Goal: Task Accomplishment & Management: Manage account settings

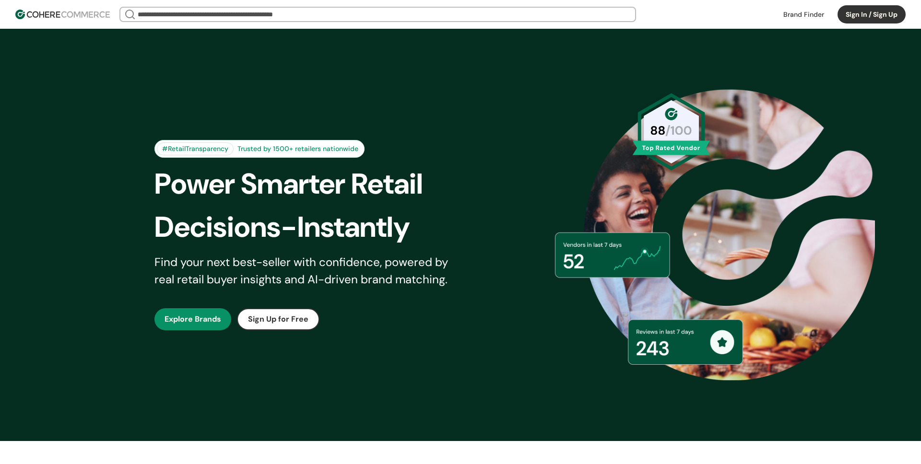
click at [853, 20] on button "Sign In / Sign Up" at bounding box center [872, 14] width 68 height 18
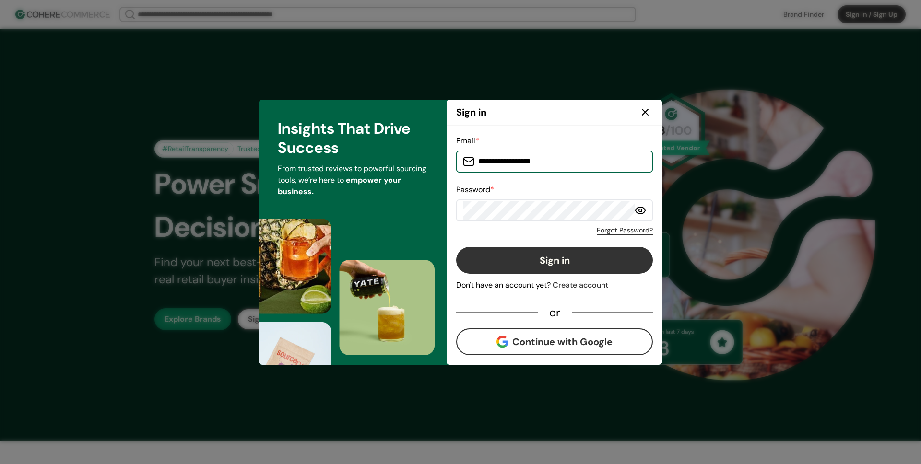
type input "**********"
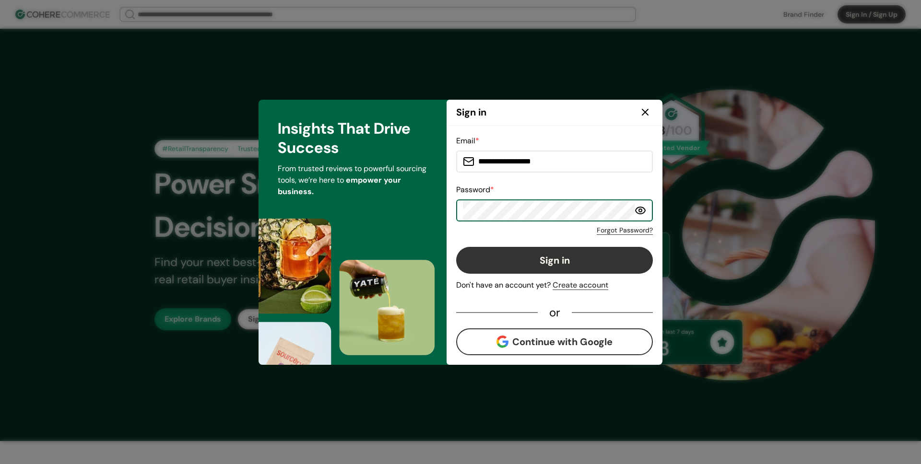
click at [495, 257] on button "Sign in" at bounding box center [554, 260] width 197 height 27
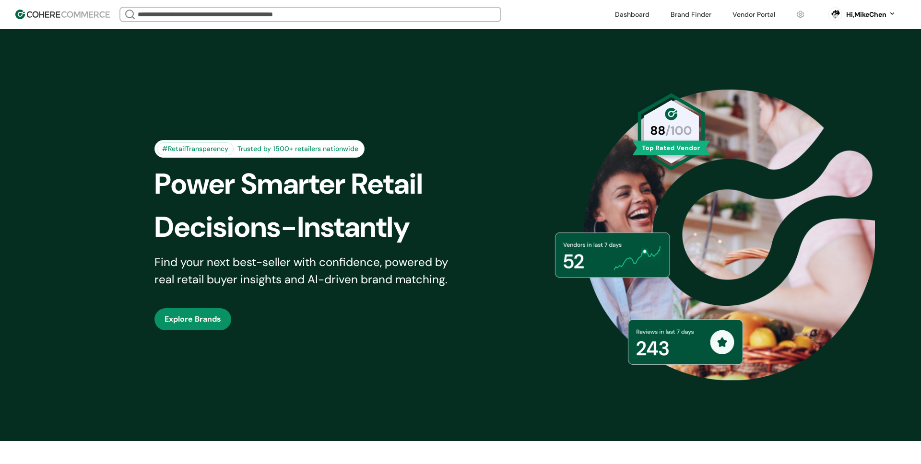
click at [739, 19] on link at bounding box center [754, 14] width 54 height 14
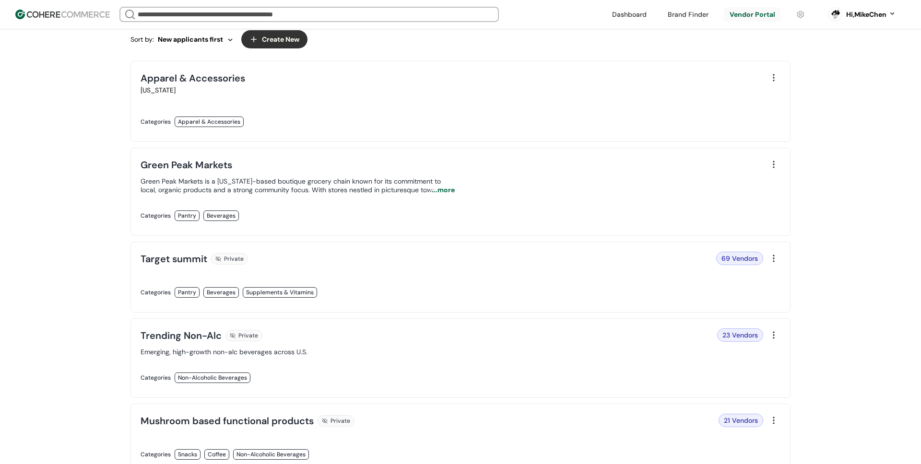
scroll to position [195, 0]
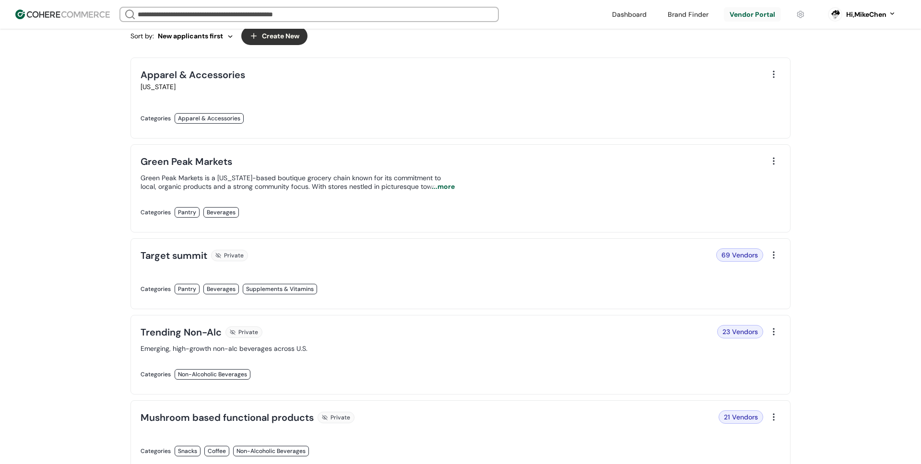
click at [213, 223] on link at bounding box center [298, 223] width 314 height 0
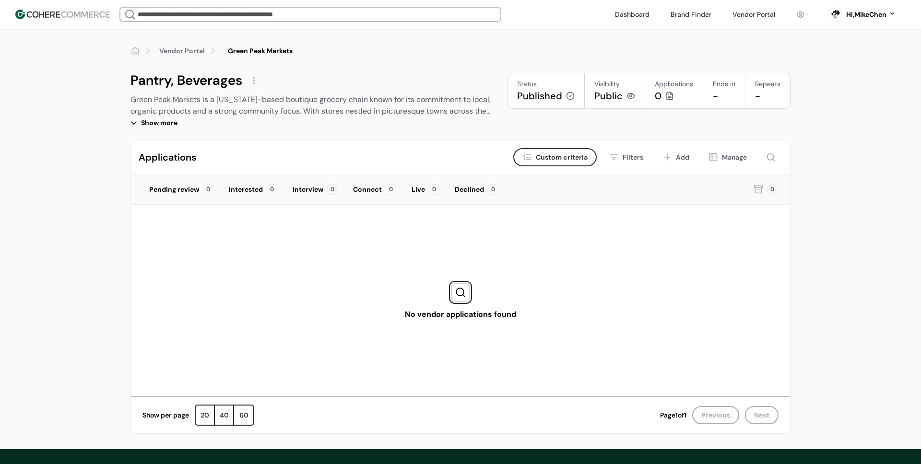
drag, startPoint x: 162, startPoint y: 118, endPoint x: 188, endPoint y: 114, distance: 26.3
click at [162, 118] on div "Show more" at bounding box center [310, 123] width 361 height 12
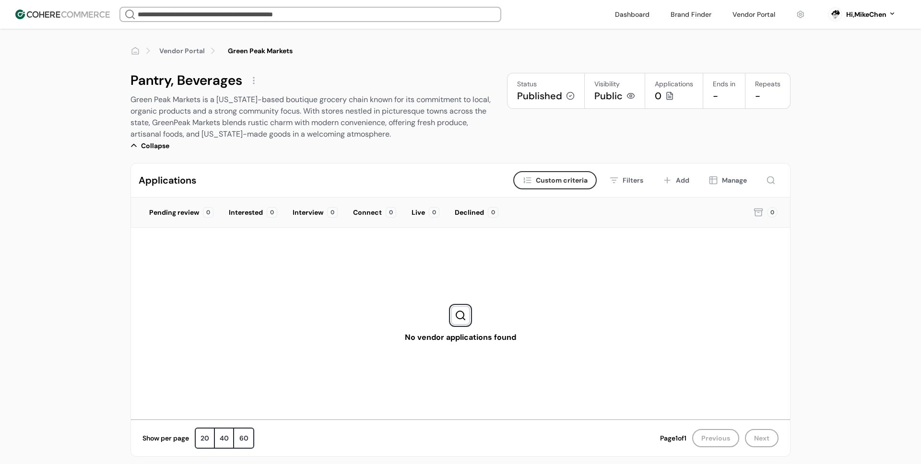
click at [215, 82] on div "Pantry, Beverages" at bounding box center [186, 80] width 112 height 15
copy div "Beverages"
click at [205, 85] on div "Pantry, Beverages" at bounding box center [186, 80] width 112 height 15
drag, startPoint x: 272, startPoint y: 94, endPoint x: 225, endPoint y: 87, distance: 48.0
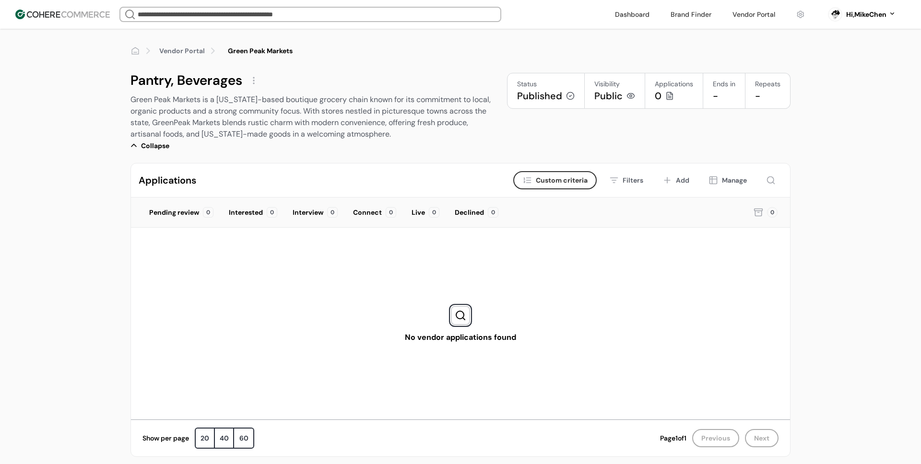
click at [272, 94] on div "Green Peak Markets is a Vermont-based boutique grocery chain known for its comm…" at bounding box center [310, 117] width 361 height 46
click at [211, 84] on div "Pantry, Beverages" at bounding box center [186, 80] width 112 height 15
copy div "Beverages"
click at [346, 76] on div "Pantry, Beverages" at bounding box center [310, 80] width 361 height 15
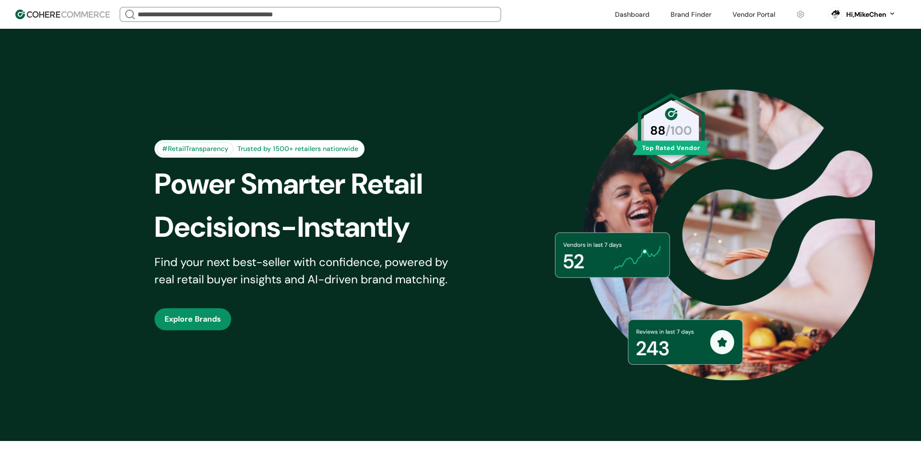
click at [309, 17] on input "search" at bounding box center [310, 14] width 349 height 13
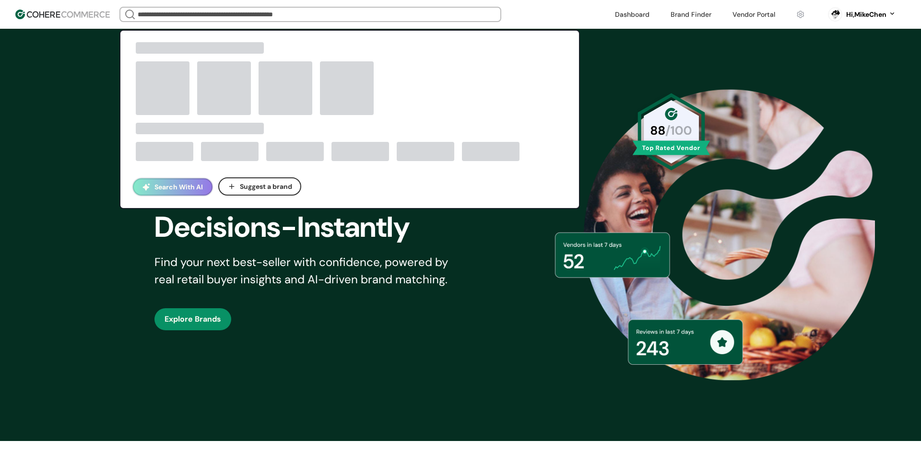
paste input "*********"
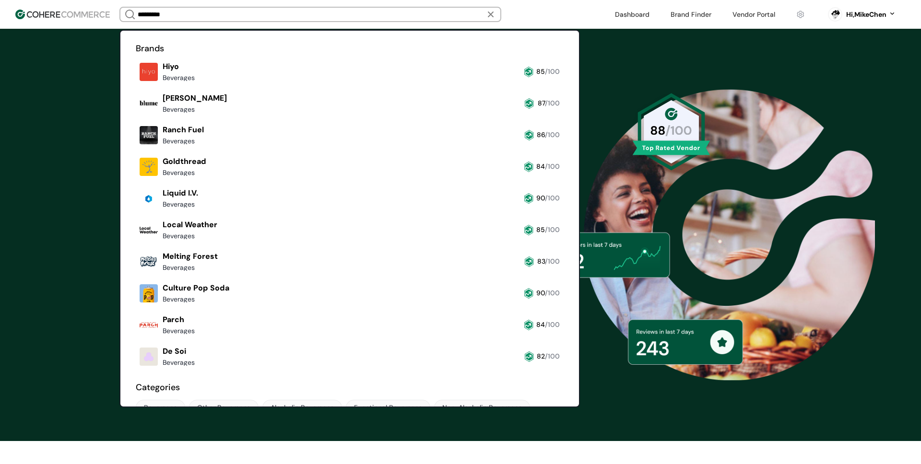
scroll to position [39, 0]
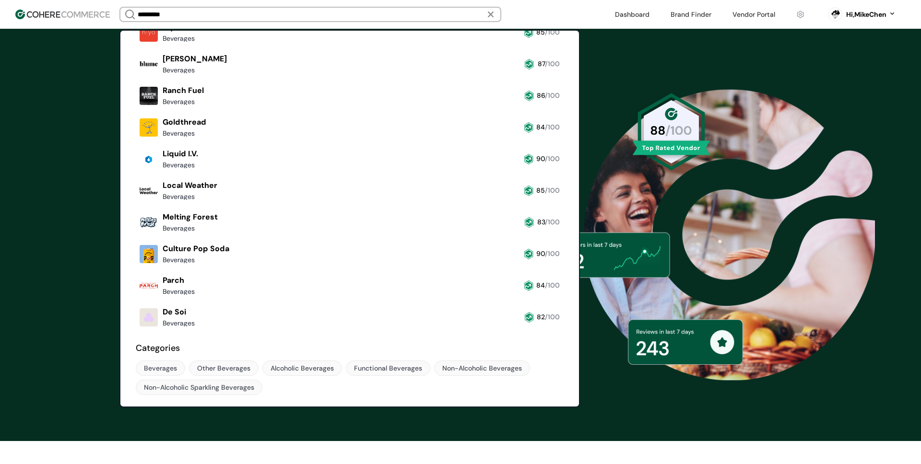
type input "*********"
click at [99, 206] on div "#RetailTransparency Trusted by 1500+ retailers nationwide Power Smarter Retail …" at bounding box center [460, 235] width 921 height 413
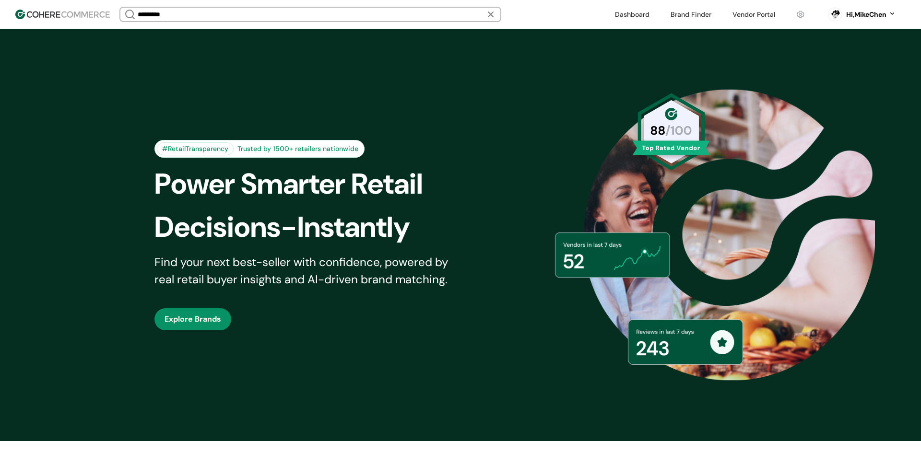
click at [230, 10] on input "*********" at bounding box center [310, 14] width 349 height 13
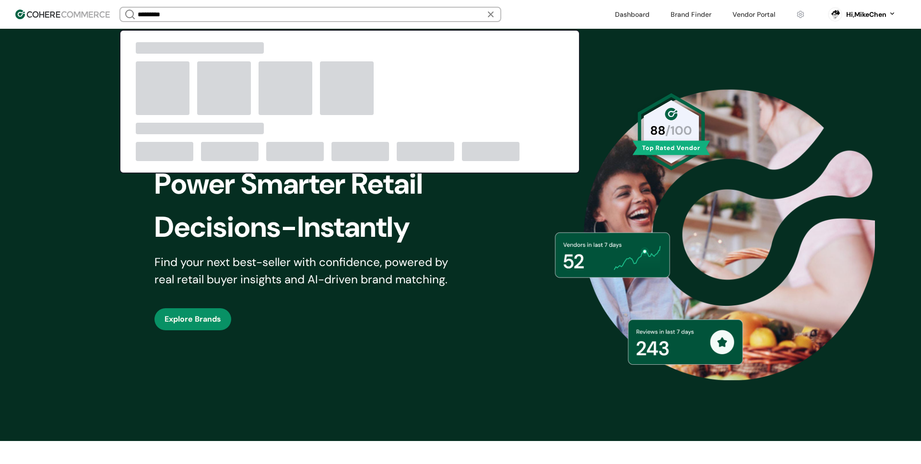
scroll to position [0, 0]
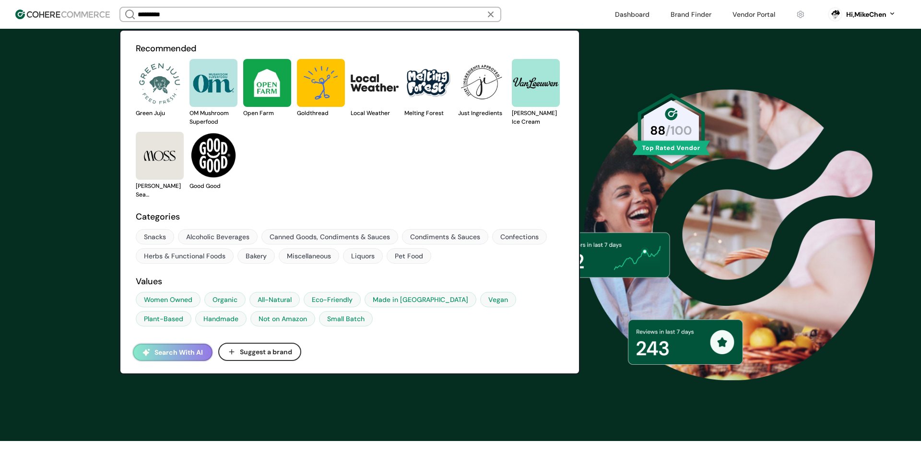
type input "**********"
paste input "**********"
type input "**********"
click at [175, 354] on button "Search With AI" at bounding box center [173, 352] width 80 height 17
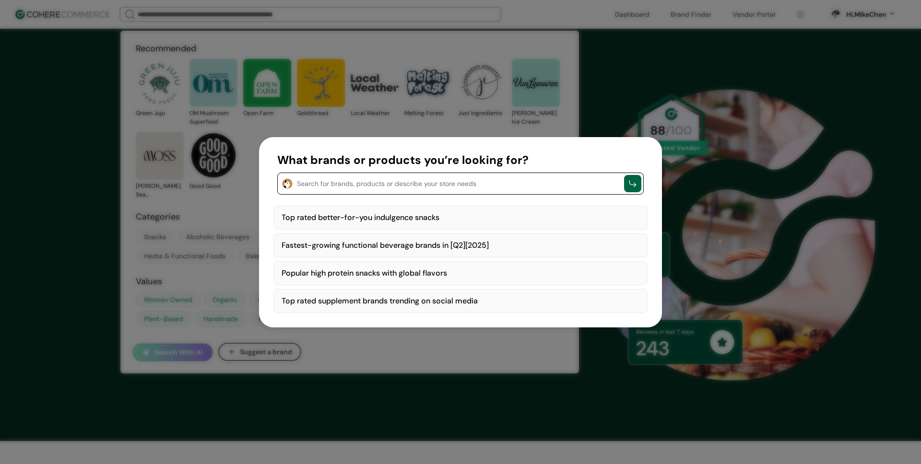
click at [331, 190] on div "Search for brands, products or describe your store needs" at bounding box center [460, 184] width 366 height 22
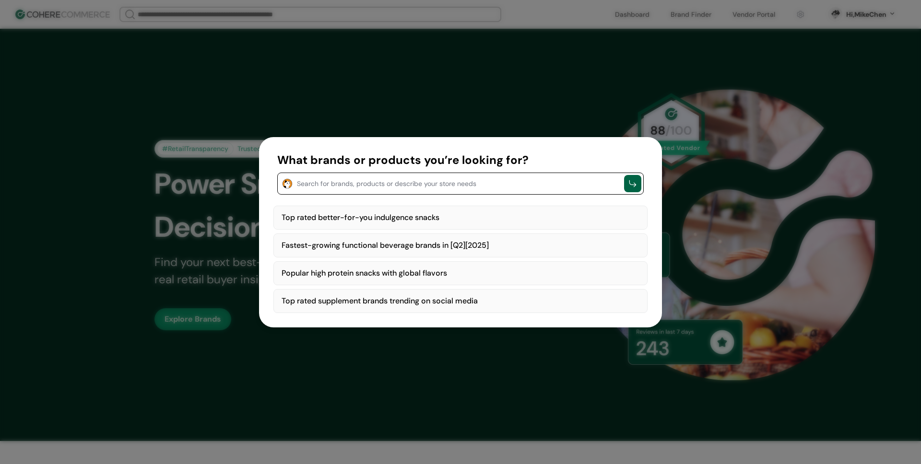
click at [338, 185] on textarea "button" at bounding box center [458, 183] width 322 height 12
paste textarea "**********"
type textarea "**********"
drag, startPoint x: 342, startPoint y: 182, endPoint x: 296, endPoint y: 176, distance: 45.9
click at [296, 176] on div "**********" at bounding box center [460, 184] width 366 height 22
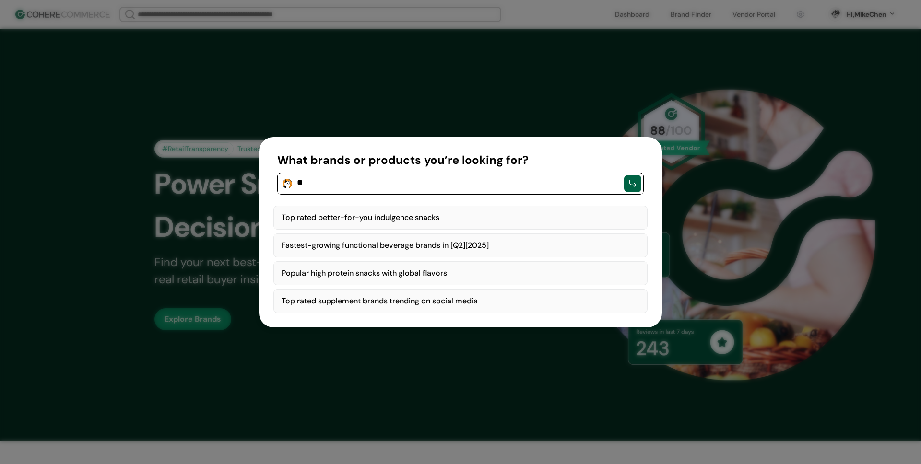
type textarea "*"
click at [277, 152] on button "What brands or products you’re looking for? ******" at bounding box center [460, 173] width 366 height 43
type textarea "********"
click at [627, 190] on div "button" at bounding box center [632, 183] width 17 height 17
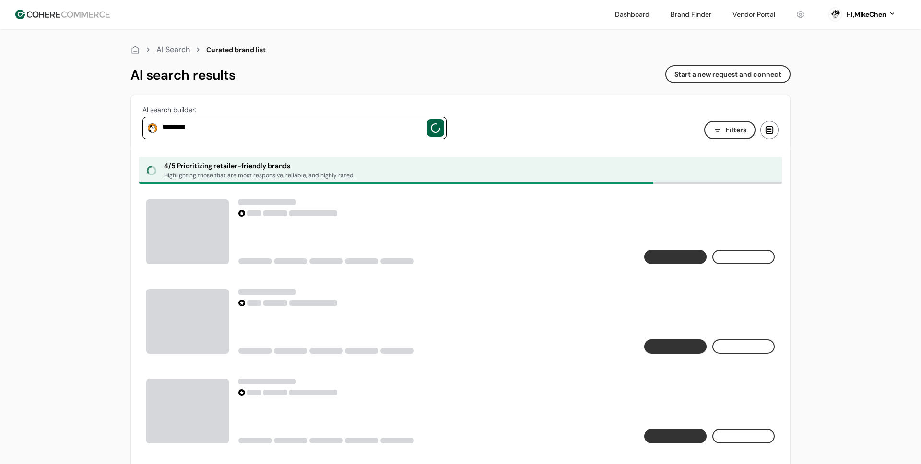
click at [241, 166] on div "4 / 5 Prioritizing retailer-friendly brands" at bounding box center [259, 166] width 190 height 10
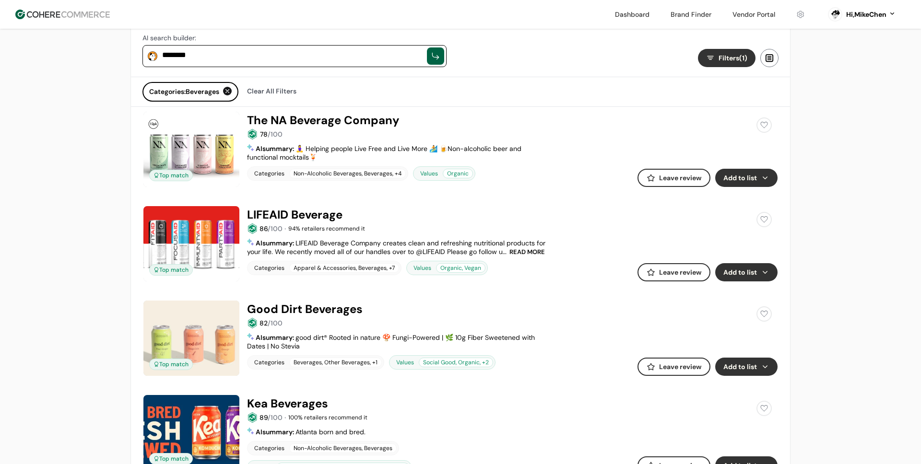
scroll to position [81, 0]
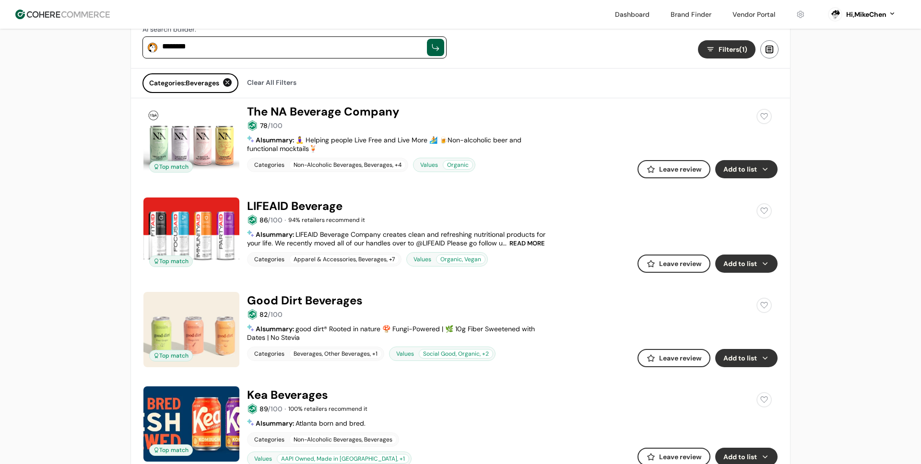
click at [754, 167] on button "Add to list" at bounding box center [746, 169] width 62 height 18
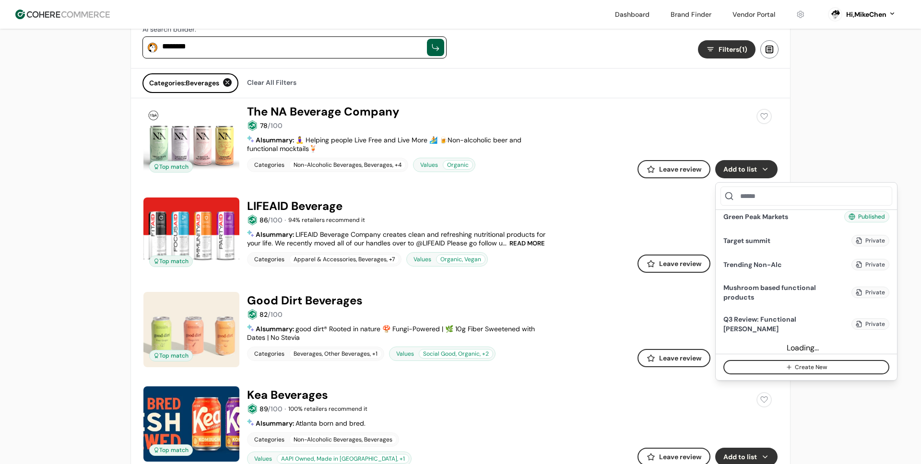
scroll to position [0, 0]
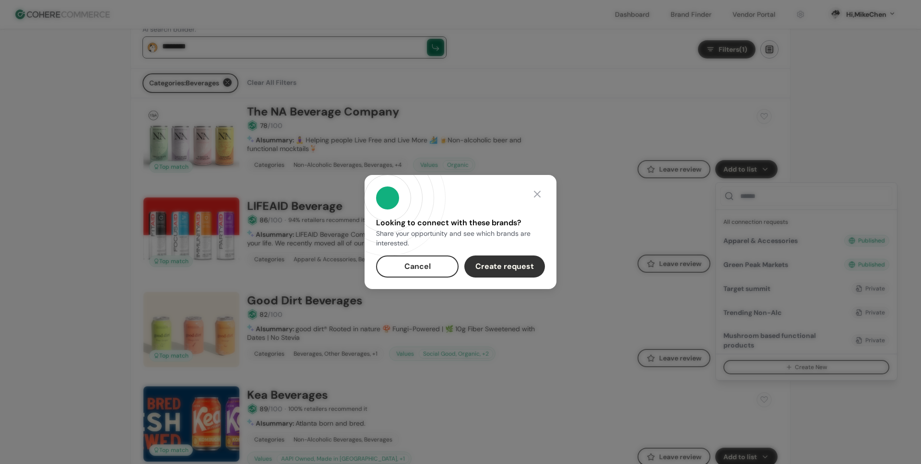
click at [431, 267] on button "Cancel" at bounding box center [417, 267] width 83 height 22
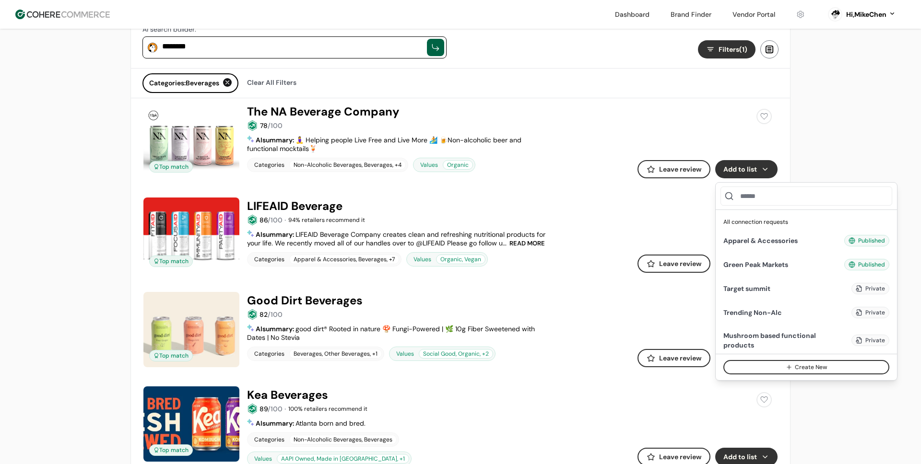
click at [770, 202] on input at bounding box center [807, 196] width 172 height 19
click at [771, 243] on div "Apparel & Accessories" at bounding box center [769, 241] width 92 height 10
click at [835, 262] on div "Add" at bounding box center [829, 265] width 21 height 12
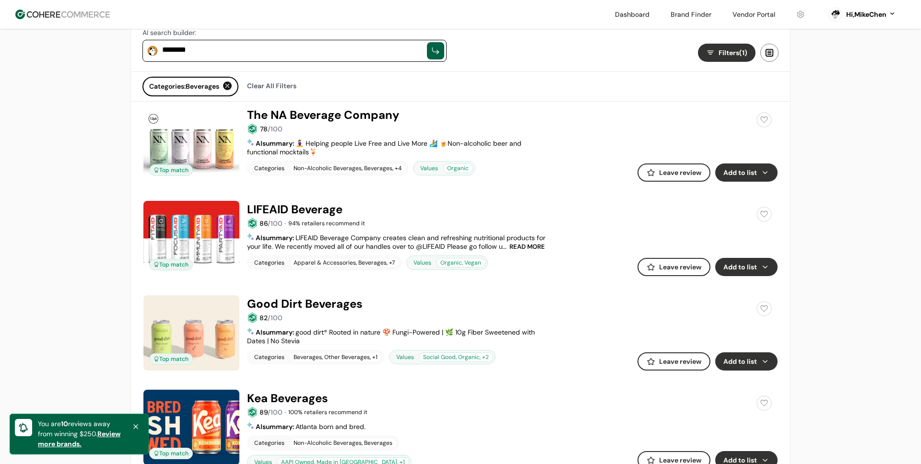
scroll to position [117, 0]
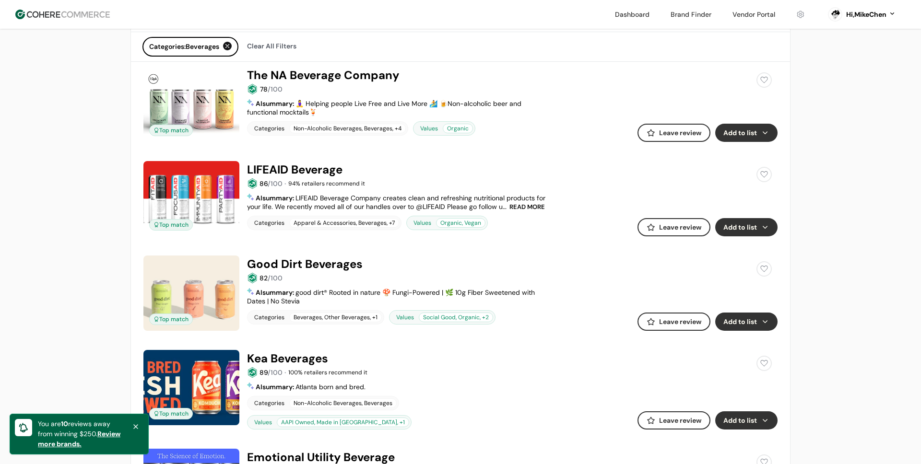
click at [747, 230] on button "Add to list" at bounding box center [746, 227] width 62 height 18
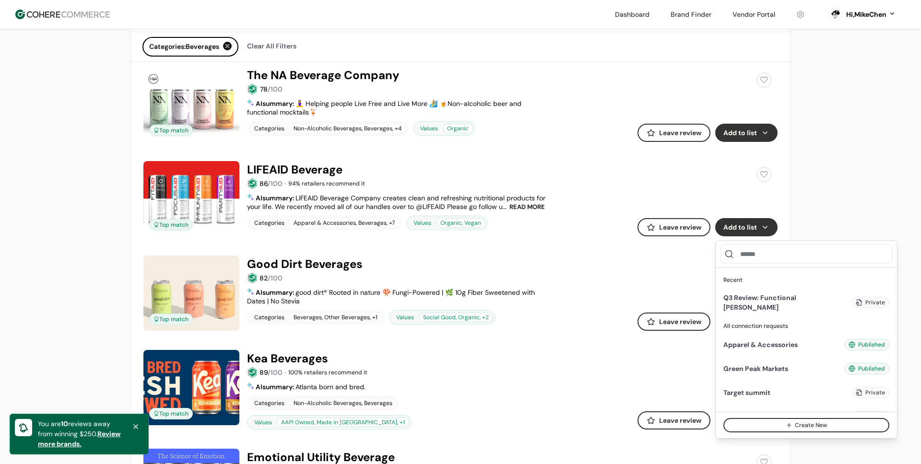
click at [689, 256] on link at bounding box center [460, 256] width 634 height 0
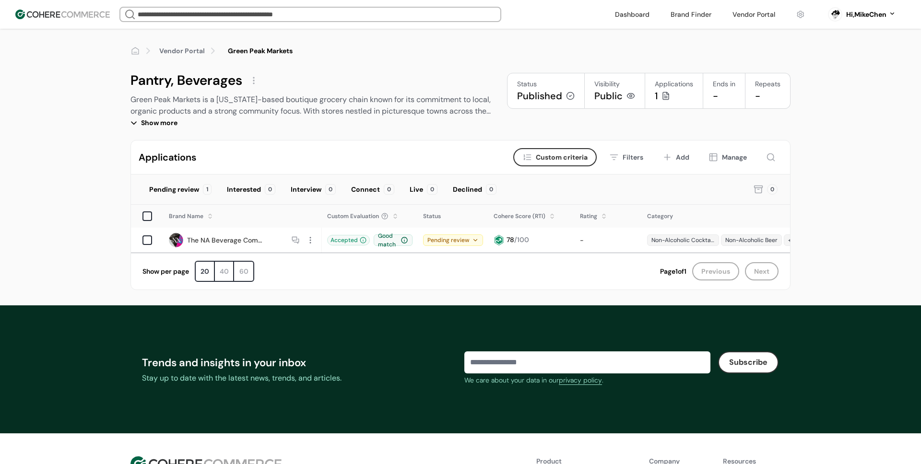
scroll to position [0, 176]
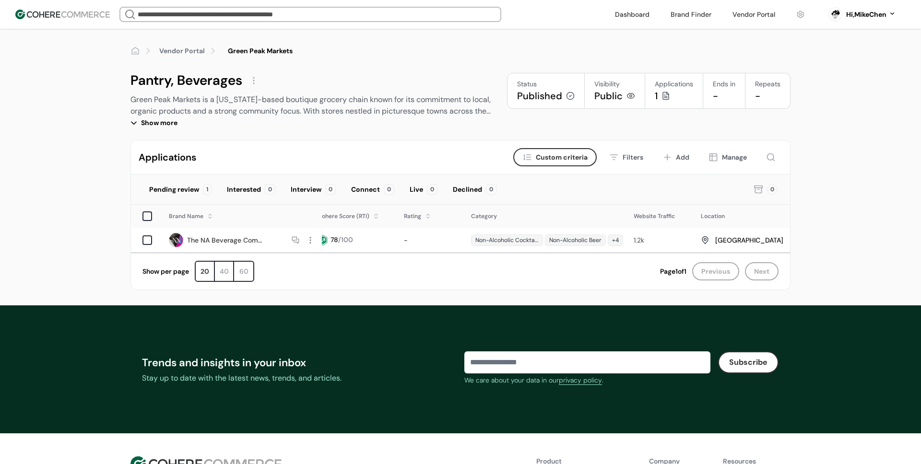
click at [744, 157] on div "Manage" at bounding box center [734, 158] width 25 height 10
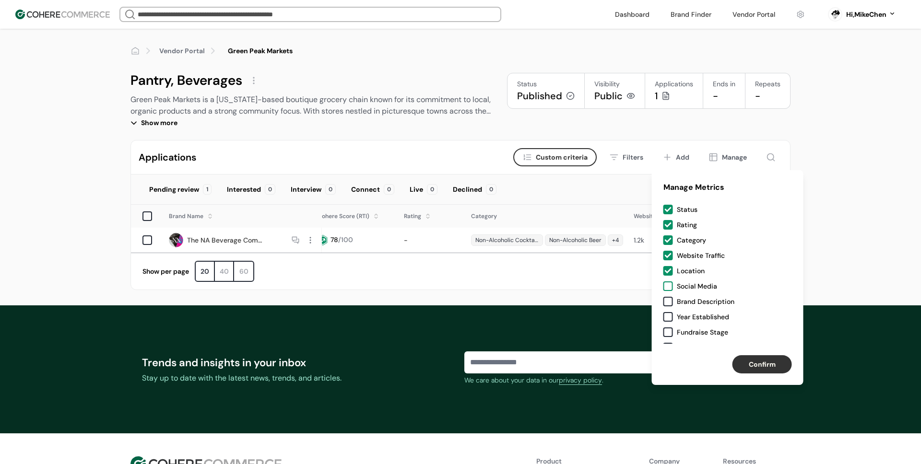
click at [669, 288] on div at bounding box center [668, 287] width 10 height 10
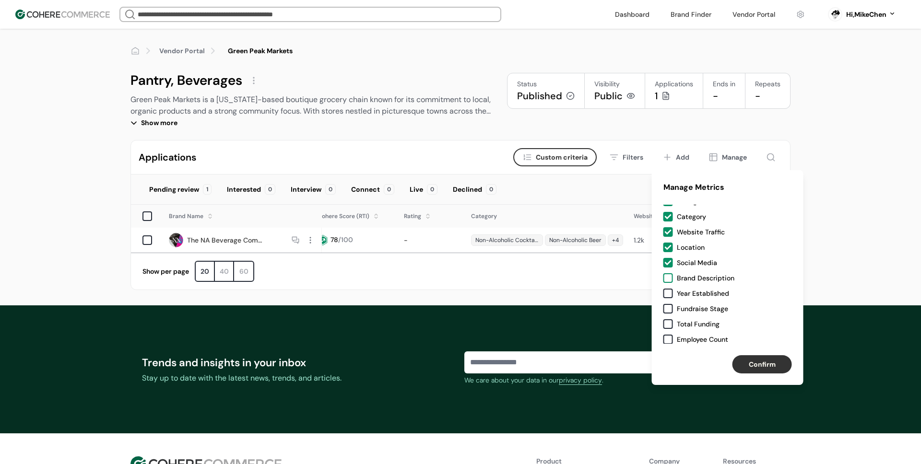
click at [670, 279] on div at bounding box center [668, 278] width 10 height 10
click at [669, 297] on div at bounding box center [668, 294] width 10 height 10
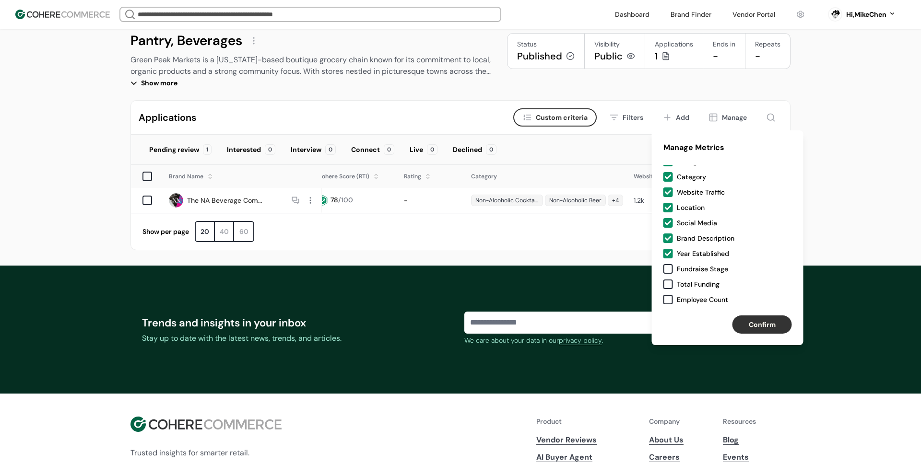
scroll to position [57, 0]
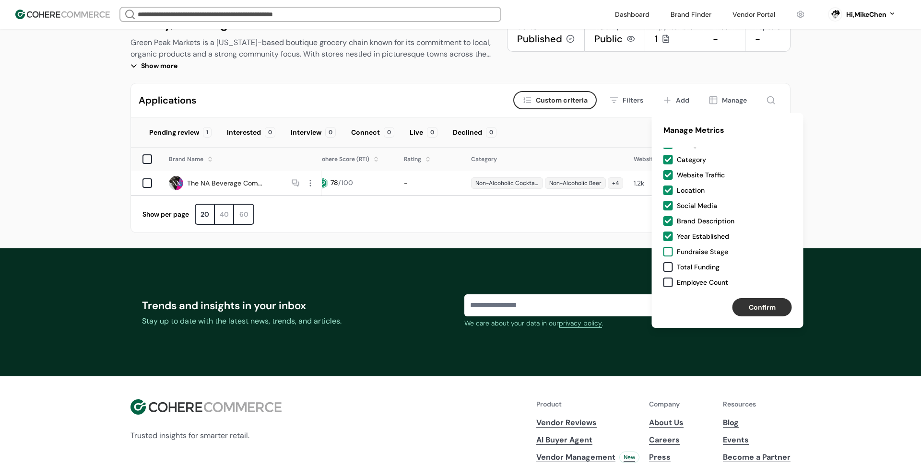
click at [669, 253] on div at bounding box center [668, 252] width 10 height 10
click at [670, 264] on div at bounding box center [668, 267] width 10 height 10
click at [664, 287] on div "Confirm" at bounding box center [728, 307] width 152 height 41
click at [668, 284] on div at bounding box center [668, 283] width 10 height 10
click at [753, 303] on button "Confirm" at bounding box center [762, 307] width 59 height 18
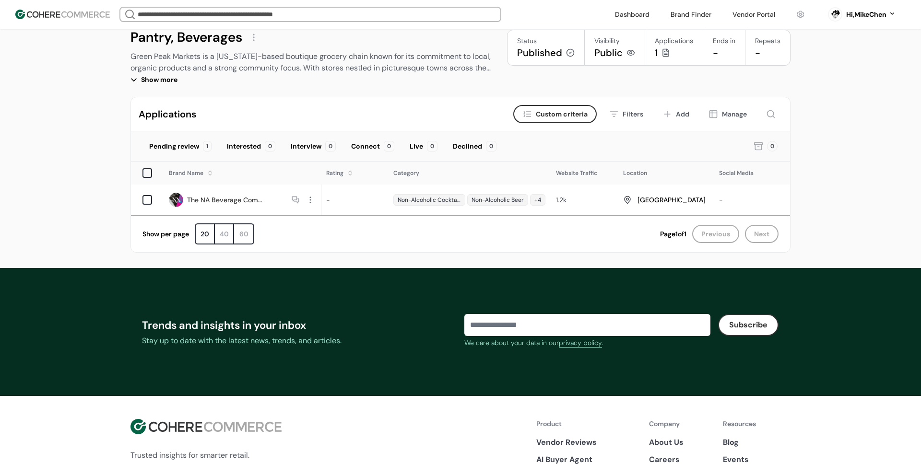
scroll to position [0, 221]
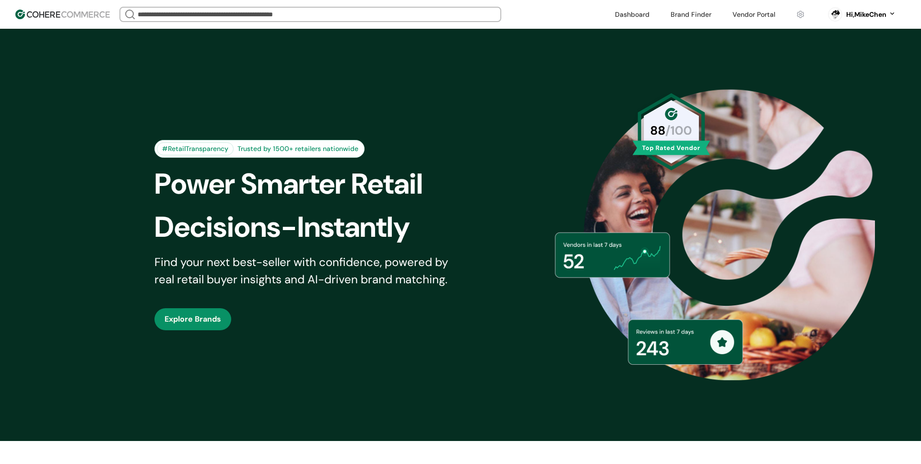
scroll to position [117, 0]
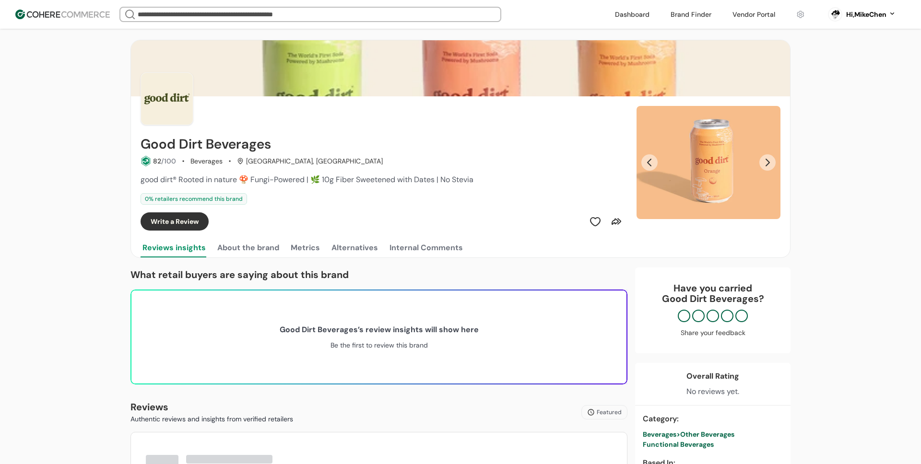
scroll to position [29, 0]
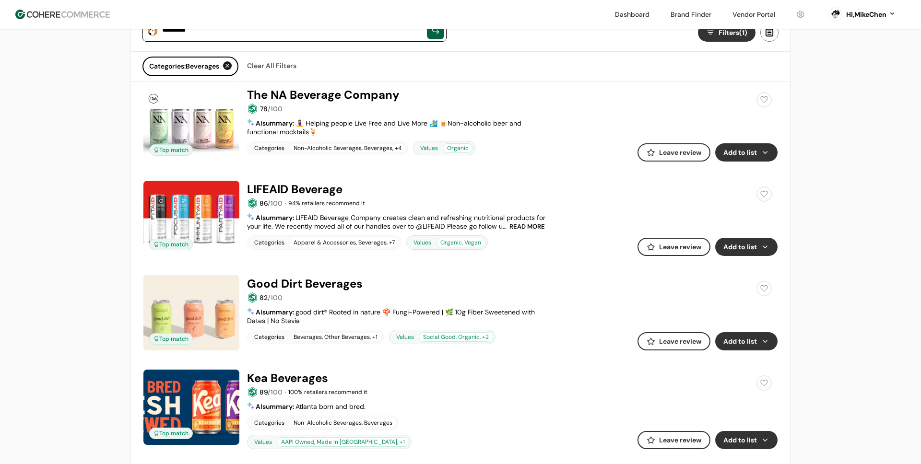
scroll to position [106, 0]
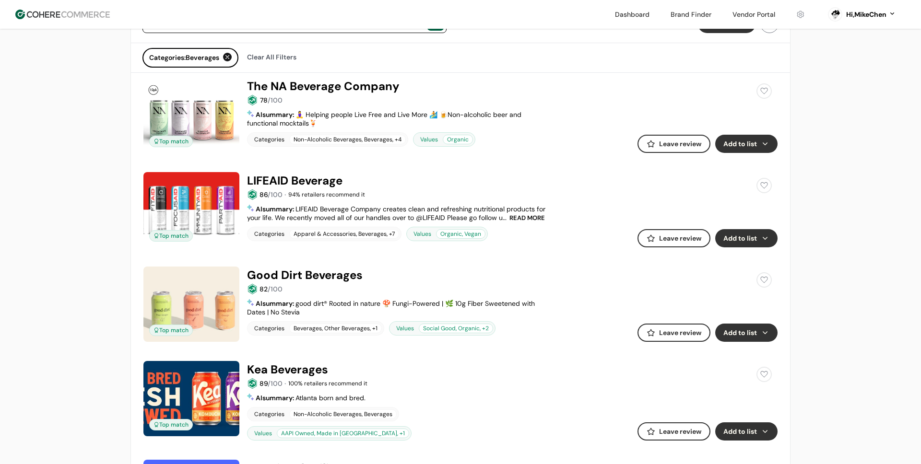
click at [752, 148] on button "Add to list" at bounding box center [746, 144] width 62 height 18
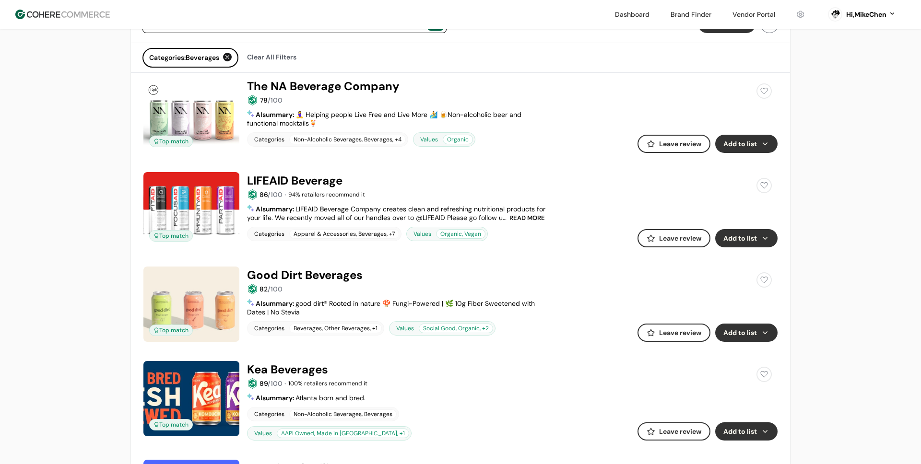
click at [752, 241] on button "Add to list" at bounding box center [746, 238] width 62 height 18
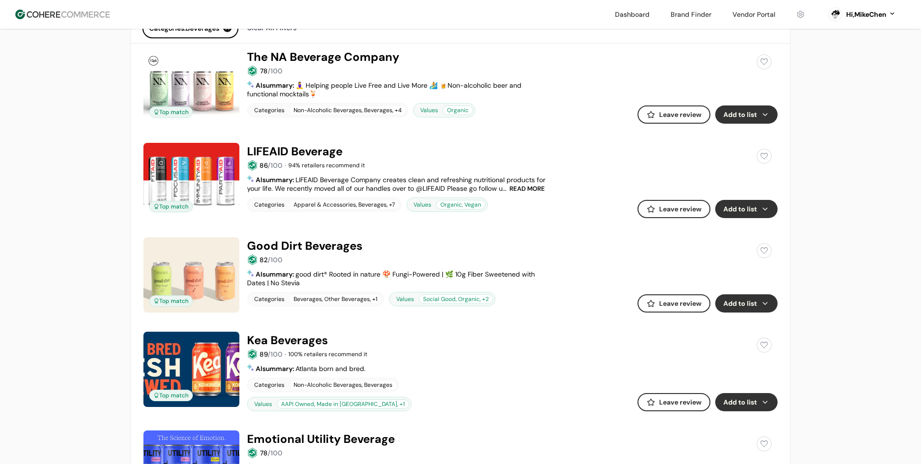
scroll to position [157, 0]
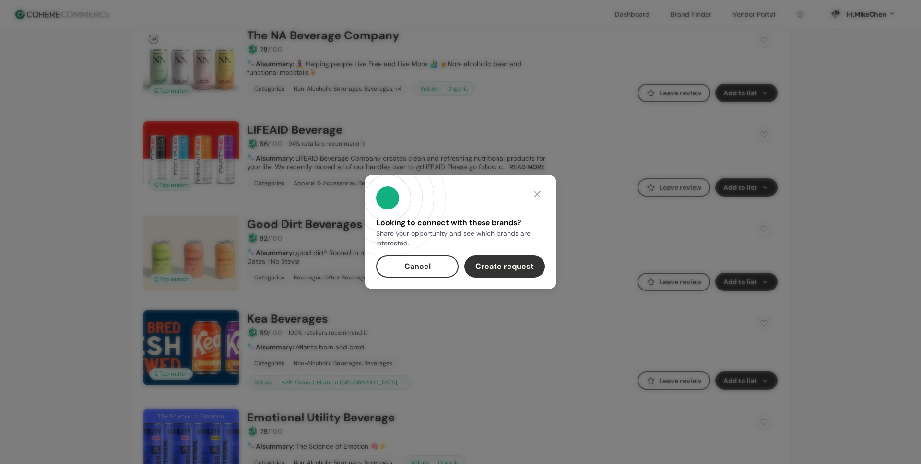
click at [411, 264] on button "Cancel" at bounding box center [417, 267] width 83 height 22
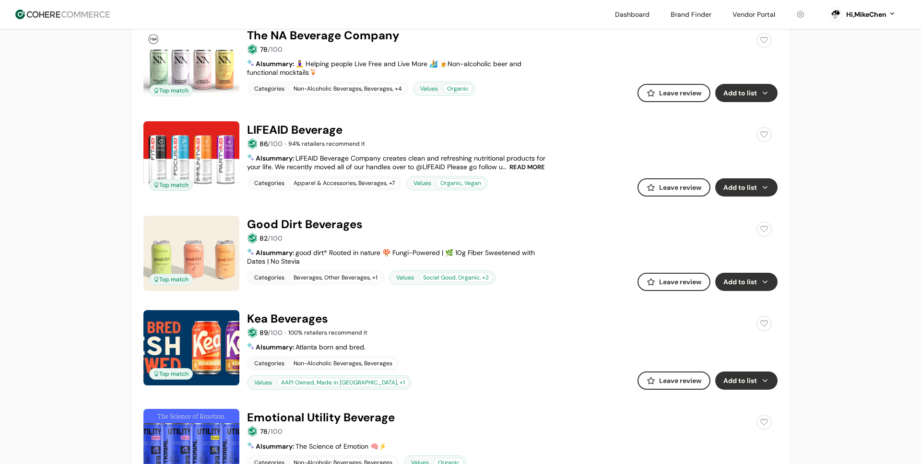
click at [762, 283] on button "Add to list" at bounding box center [746, 282] width 62 height 18
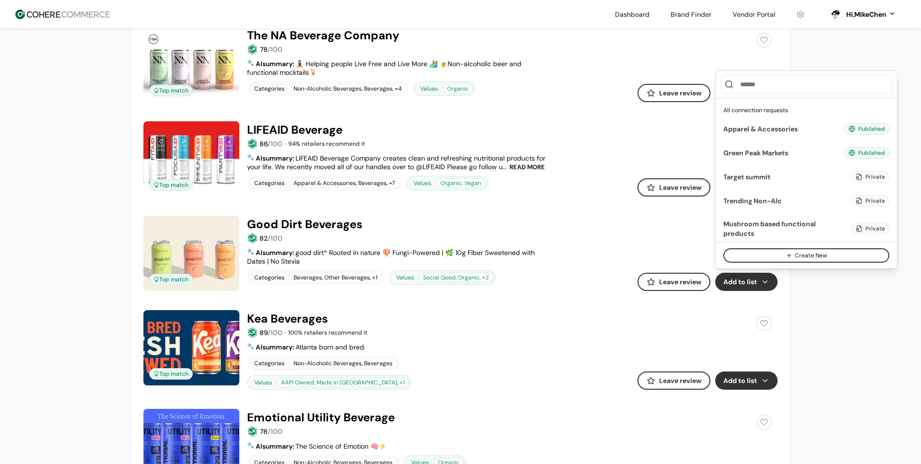
click at [751, 310] on link at bounding box center [460, 310] width 634 height 0
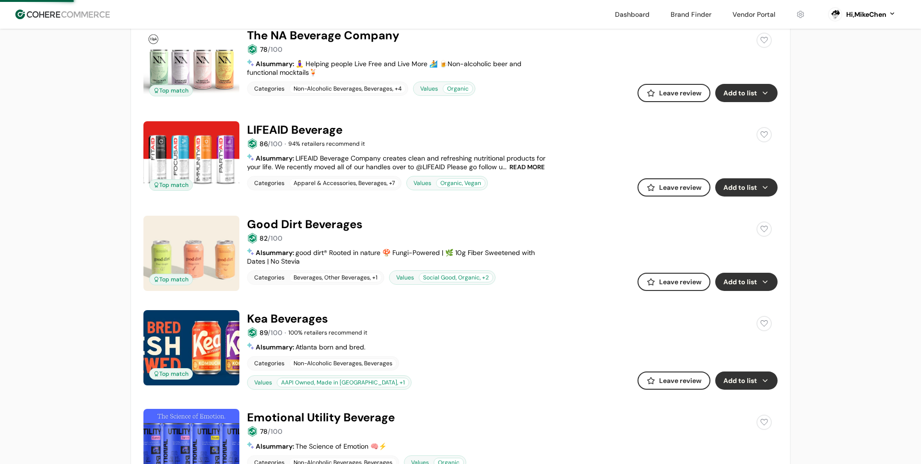
click at [745, 375] on button "Add to list" at bounding box center [746, 381] width 62 height 18
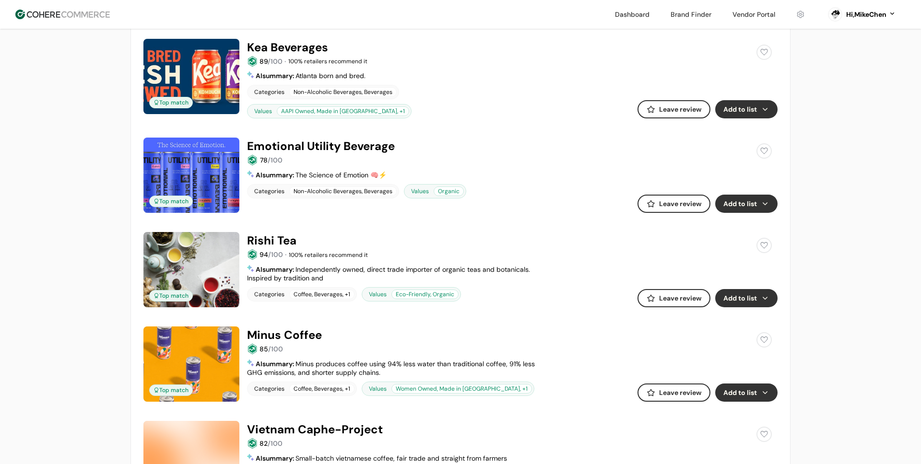
scroll to position [432, 0]
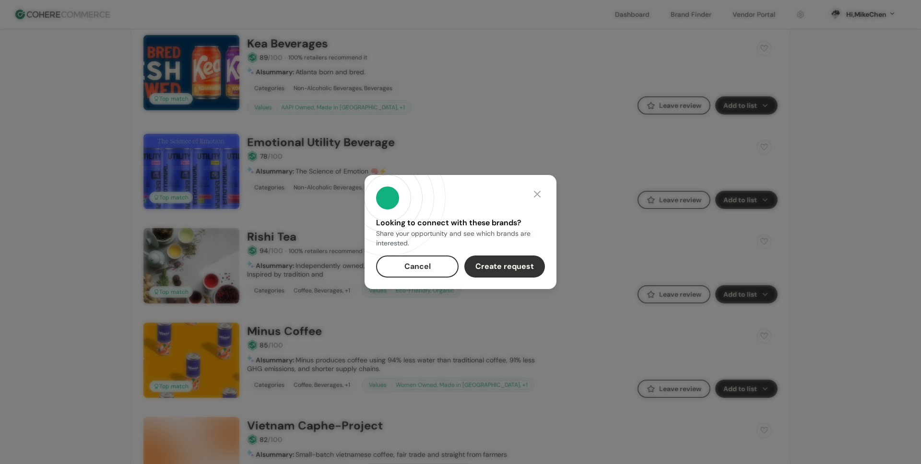
click at [418, 264] on button "Cancel" at bounding box center [417, 267] width 83 height 22
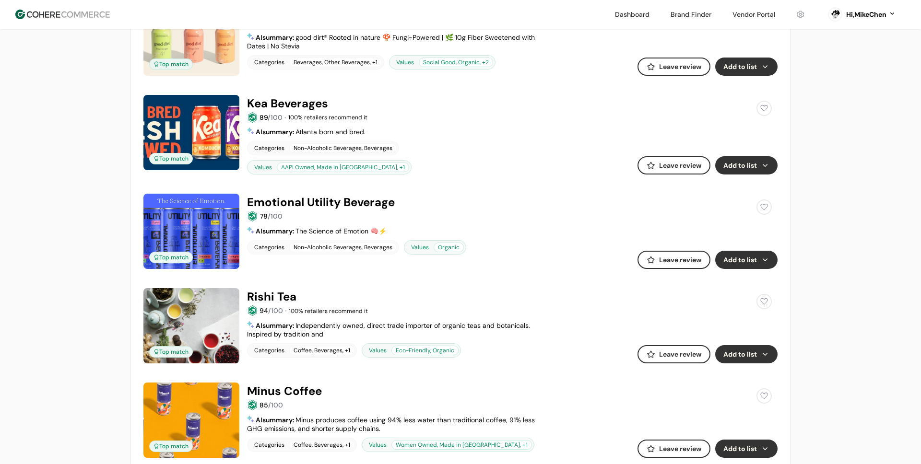
scroll to position [343, 0]
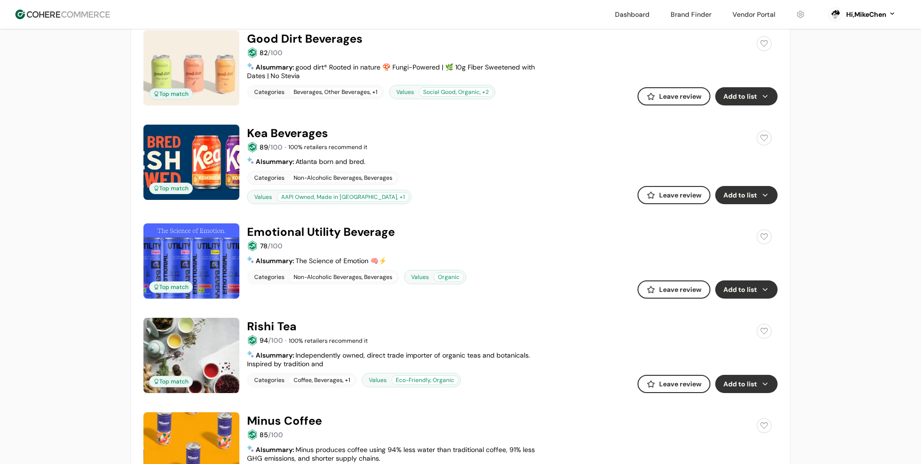
click at [758, 191] on button "Add to list" at bounding box center [746, 195] width 62 height 18
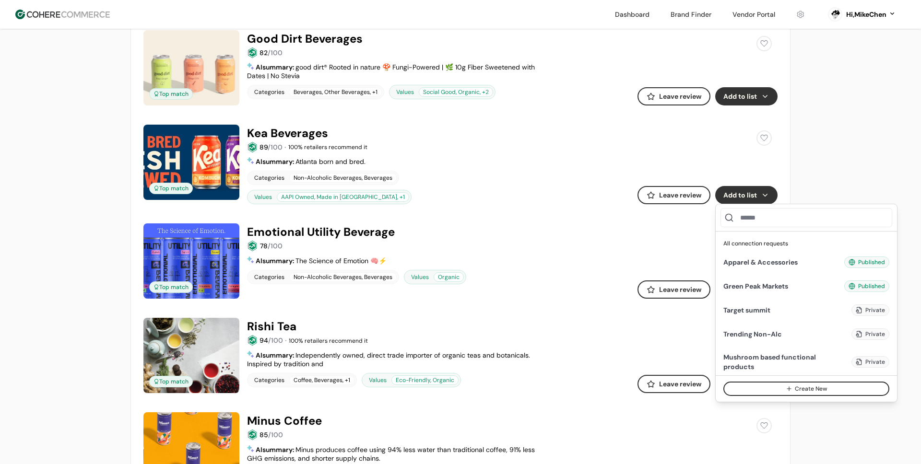
click at [836, 287] on div "Add" at bounding box center [829, 287] width 21 height 12
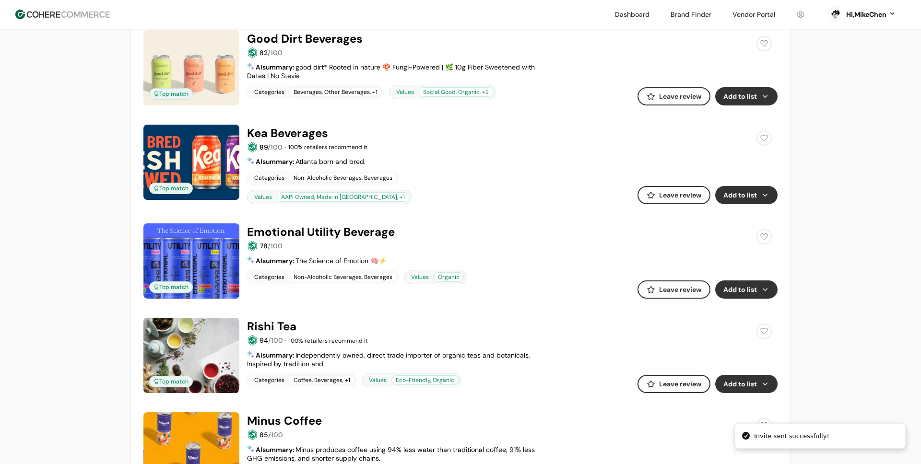
click at [772, 287] on button "Add to list" at bounding box center [746, 290] width 62 height 18
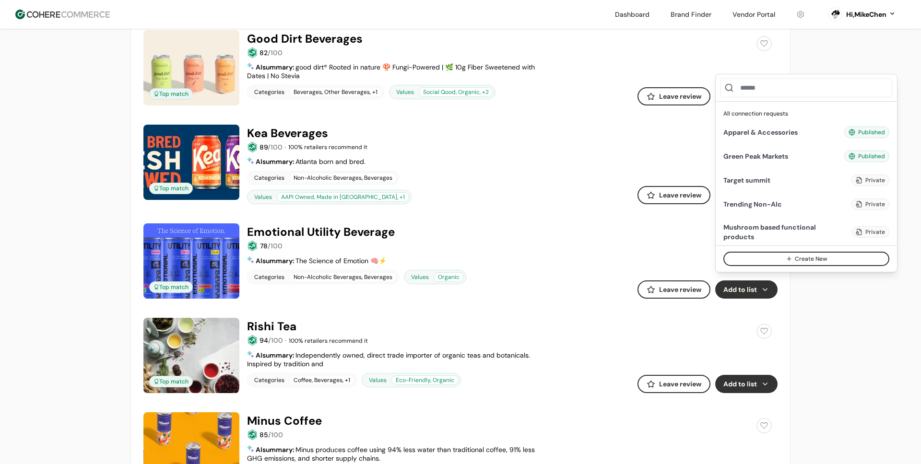
click at [829, 159] on div "Add" at bounding box center [829, 157] width 21 height 12
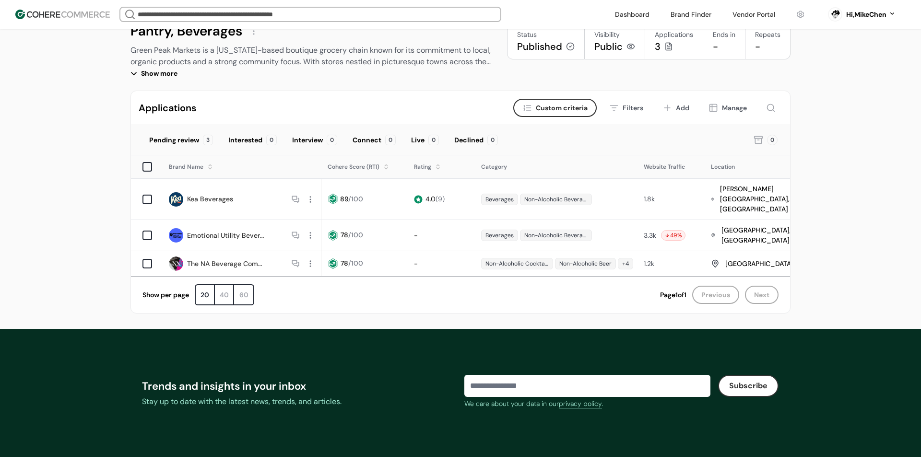
scroll to position [0, 176]
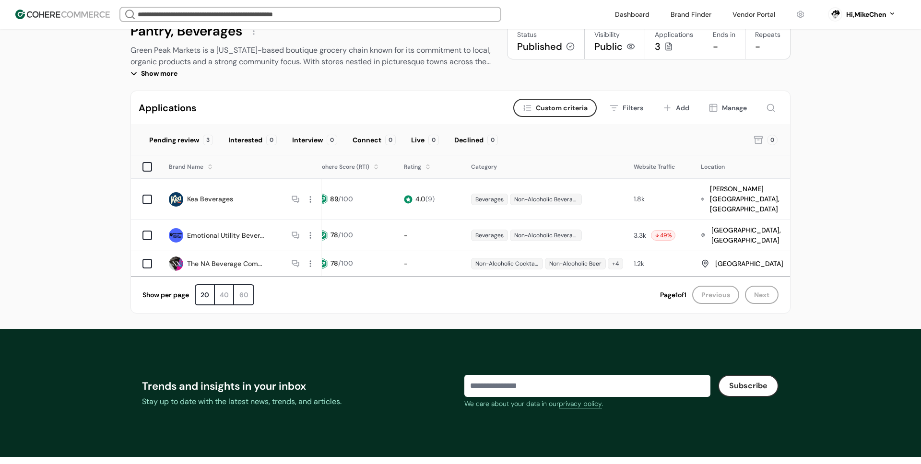
click at [734, 112] on div "Manage" at bounding box center [734, 108] width 25 height 10
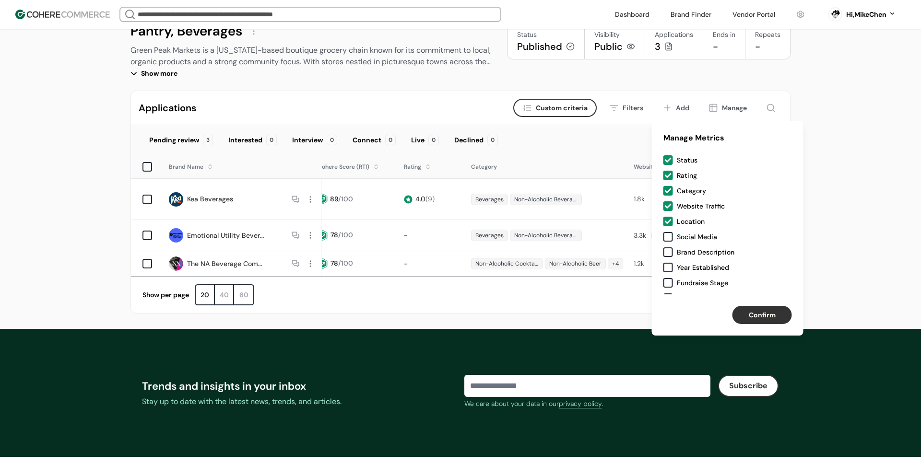
drag, startPoint x: 672, startPoint y: 241, endPoint x: 671, endPoint y: 251, distance: 10.7
click at [672, 241] on label "Social Media" at bounding box center [727, 237] width 129 height 10
click at [670, 255] on div at bounding box center [668, 253] width 10 height 10
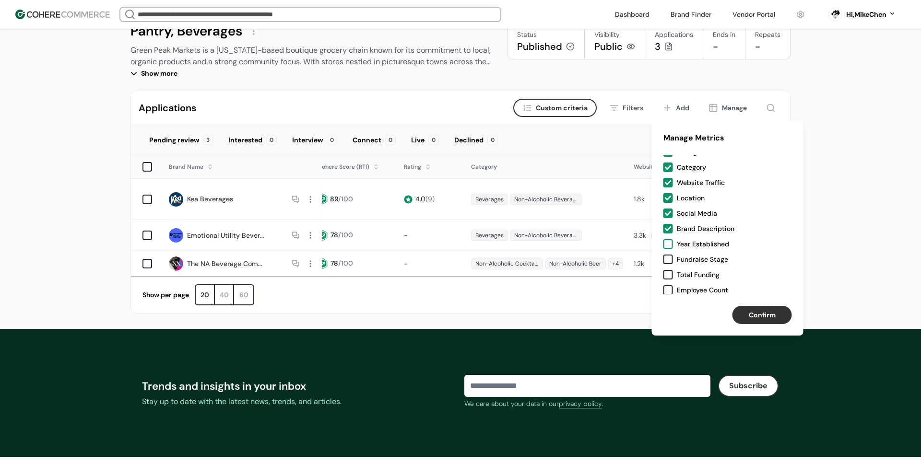
click at [670, 239] on div at bounding box center [668, 244] width 10 height 10
click at [671, 260] on div at bounding box center [668, 260] width 10 height 10
click at [670, 277] on div at bounding box center [668, 275] width 10 height 10
click at [670, 293] on div at bounding box center [668, 290] width 10 height 10
click at [755, 314] on button "Confirm" at bounding box center [762, 315] width 59 height 18
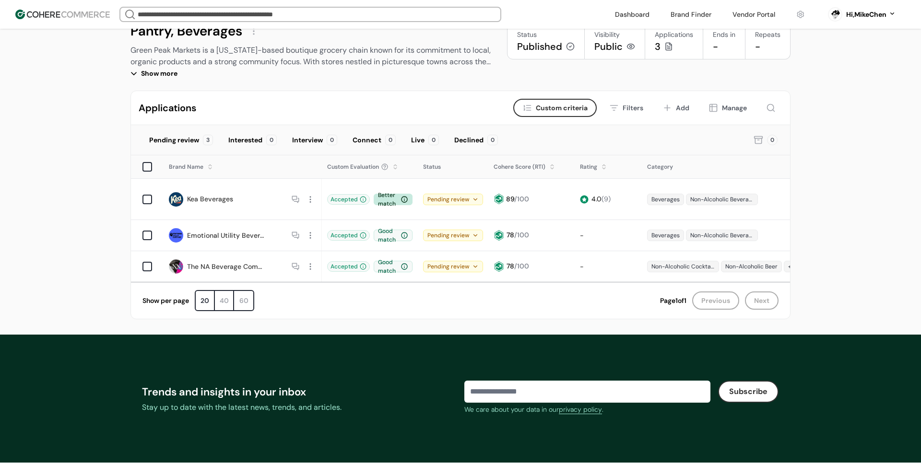
scroll to position [46, 0]
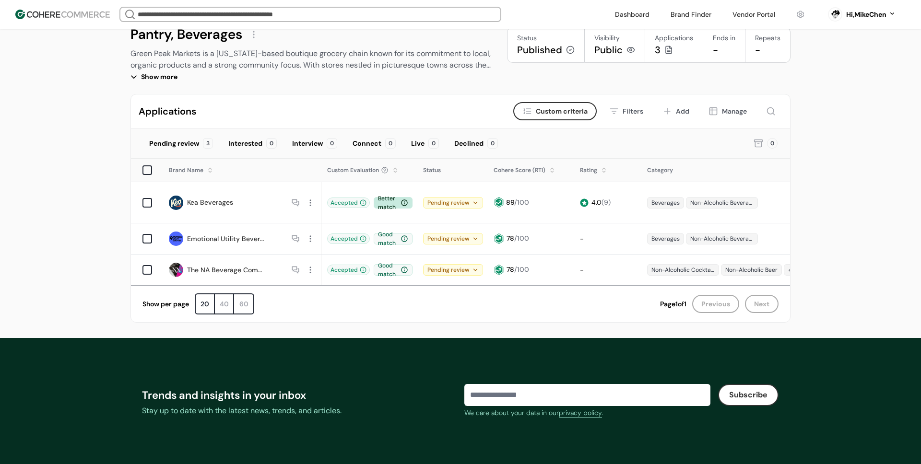
click at [296, 265] on div at bounding box center [296, 270] width 10 height 10
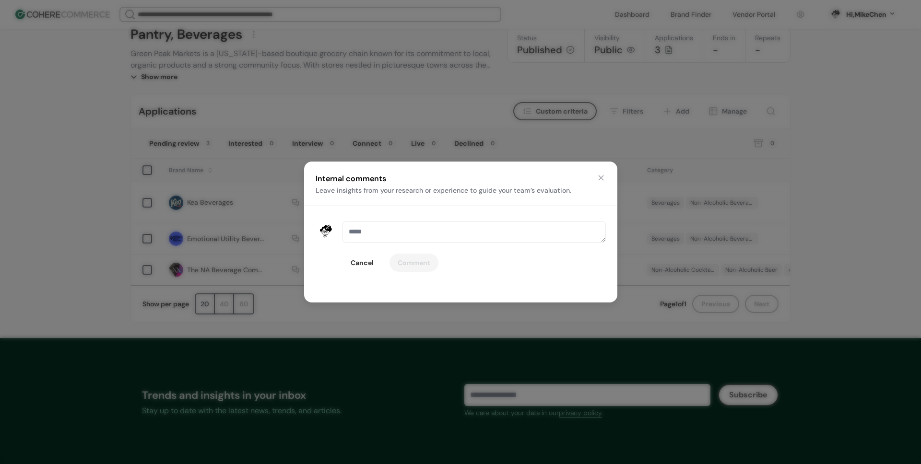
click at [356, 260] on button "Cancel" at bounding box center [362, 263] width 39 height 18
click at [372, 261] on button "Cancel" at bounding box center [362, 263] width 39 height 18
click at [368, 262] on button "Cancel" at bounding box center [362, 263] width 39 height 18
type textarea "***"
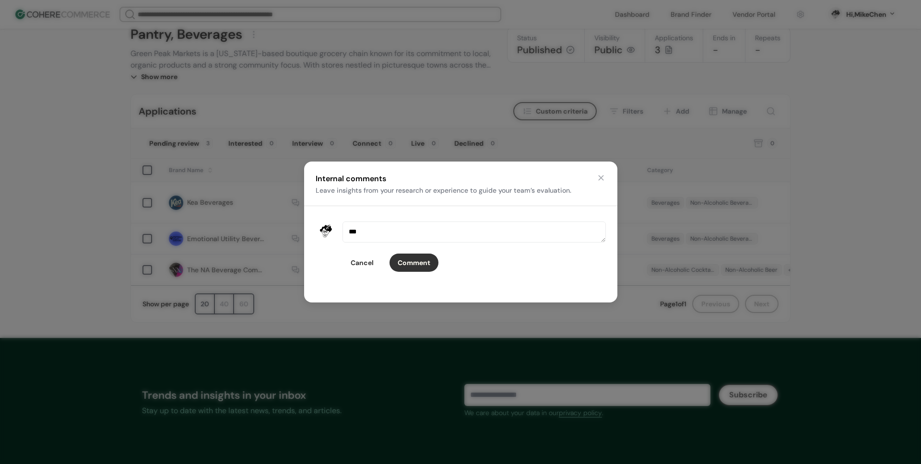
click at [363, 260] on button "Cancel" at bounding box center [362, 263] width 39 height 18
click at [599, 176] on button "button" at bounding box center [601, 178] width 10 height 10
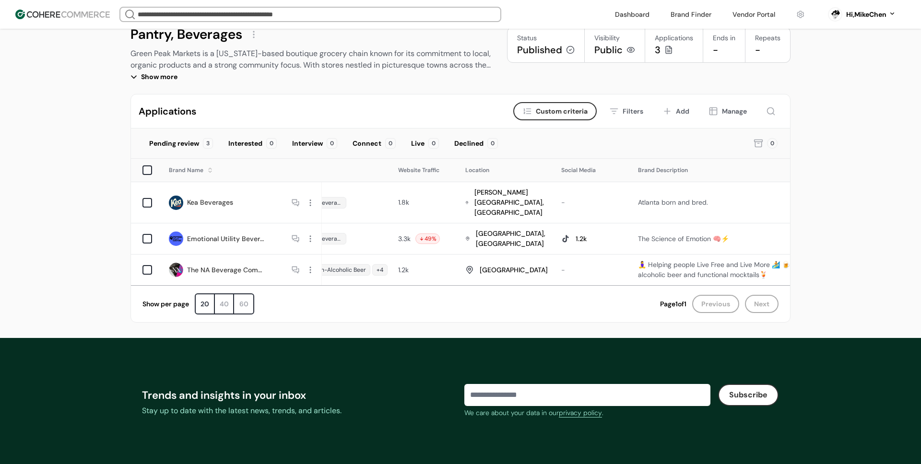
scroll to position [0, 587]
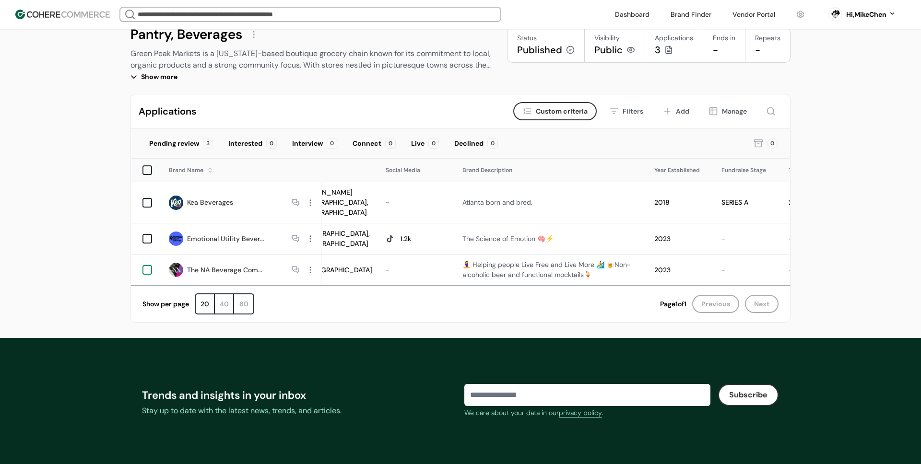
click at [145, 265] on div at bounding box center [147, 270] width 10 height 10
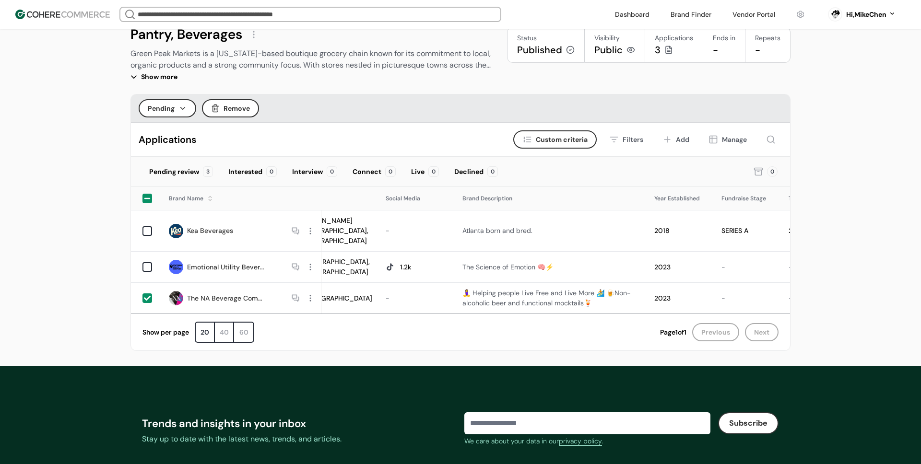
click at [756, 175] on icon at bounding box center [758, 172] width 6 height 5
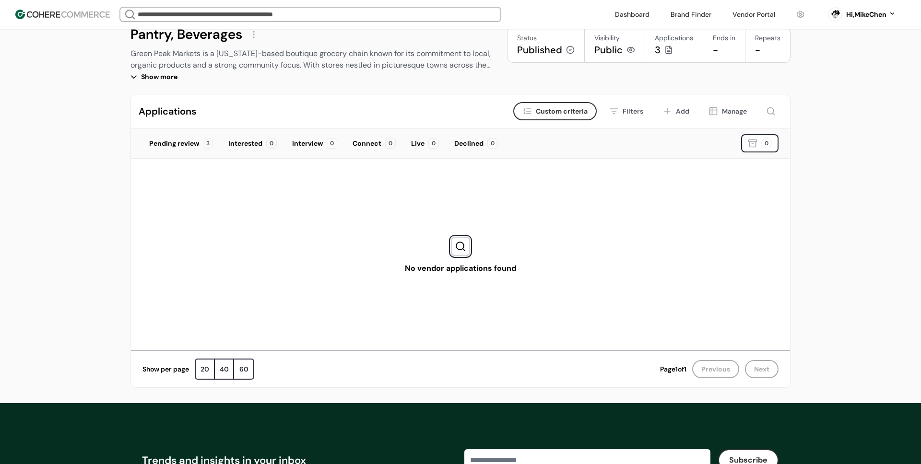
scroll to position [0, 0]
click at [179, 146] on div "Pending review" at bounding box center [174, 144] width 50 height 10
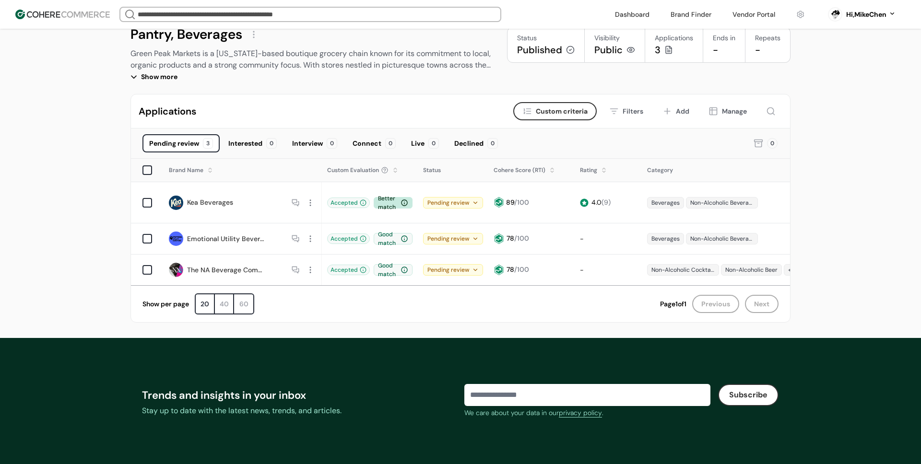
click at [755, 148] on div "0" at bounding box center [766, 143] width 26 height 18
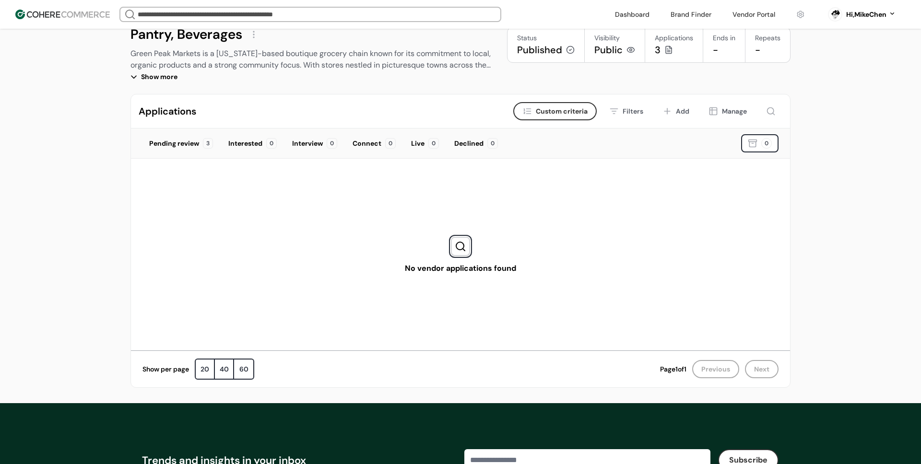
click at [755, 148] on div "0" at bounding box center [759, 143] width 37 height 18
click at [175, 148] on div "Pending review 3" at bounding box center [180, 143] width 77 height 18
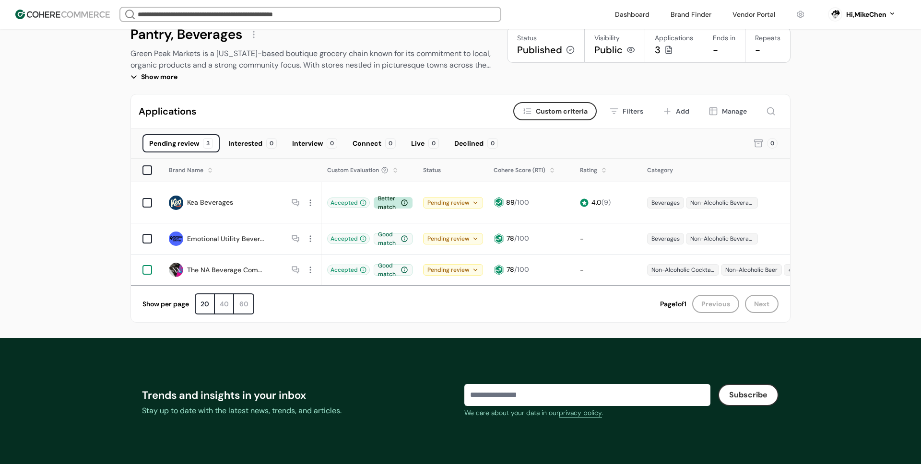
click at [146, 265] on div at bounding box center [147, 270] width 10 height 10
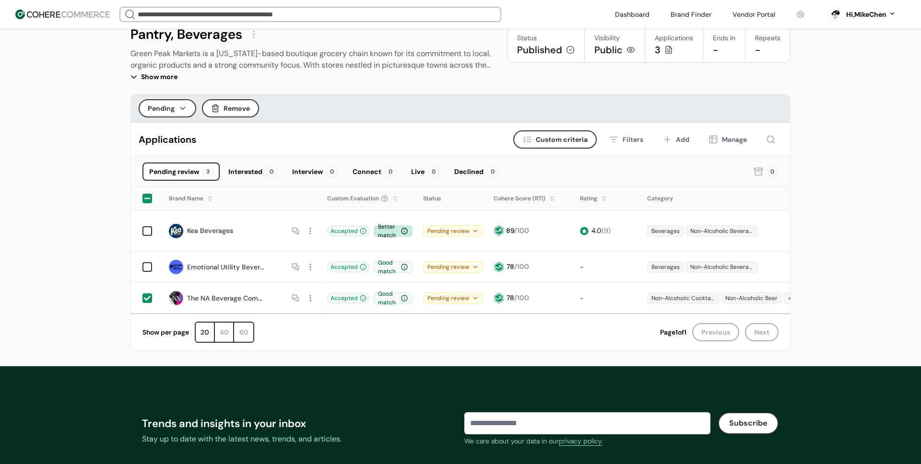
click at [759, 170] on rect at bounding box center [759, 169] width 8 height 2
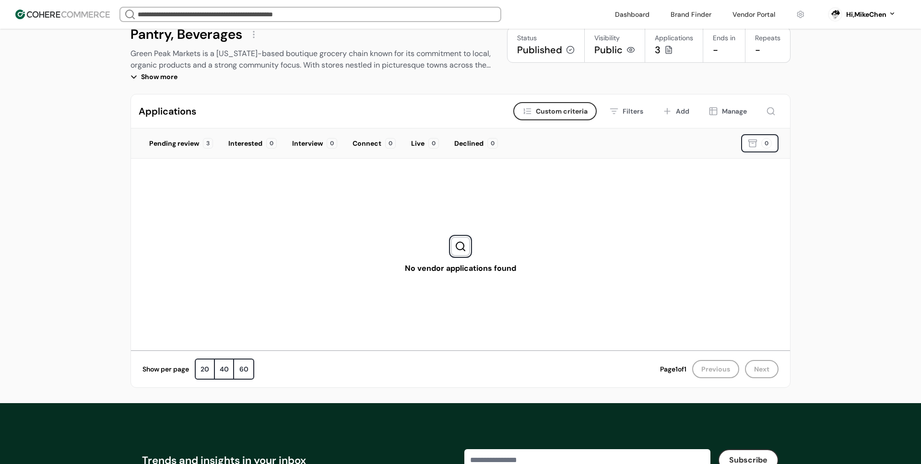
click at [314, 151] on div "Interview 0" at bounding box center [314, 143] width 59 height 18
click at [376, 148] on div "Connect" at bounding box center [367, 144] width 29 height 10
click at [431, 142] on div "0" at bounding box center [433, 143] width 11 height 11
click at [485, 141] on div "Declined 0" at bounding box center [476, 143] width 57 height 18
click at [185, 148] on div "Pending review" at bounding box center [174, 144] width 50 height 10
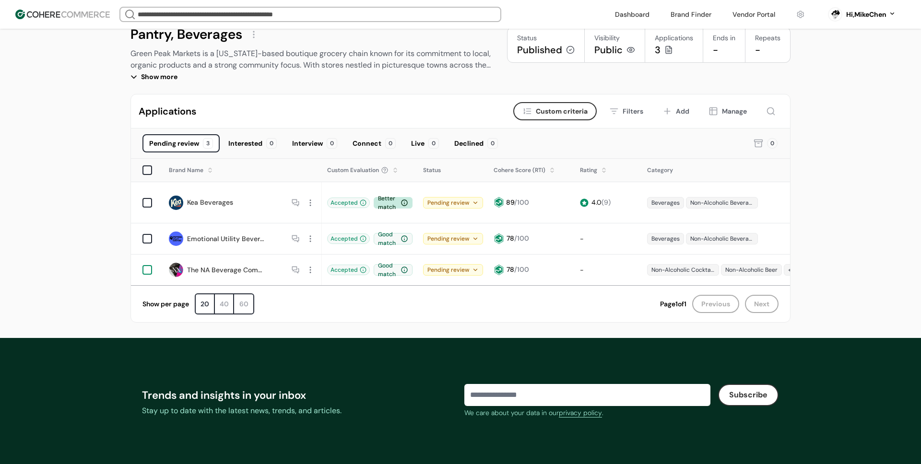
click at [149, 265] on div at bounding box center [147, 270] width 10 height 10
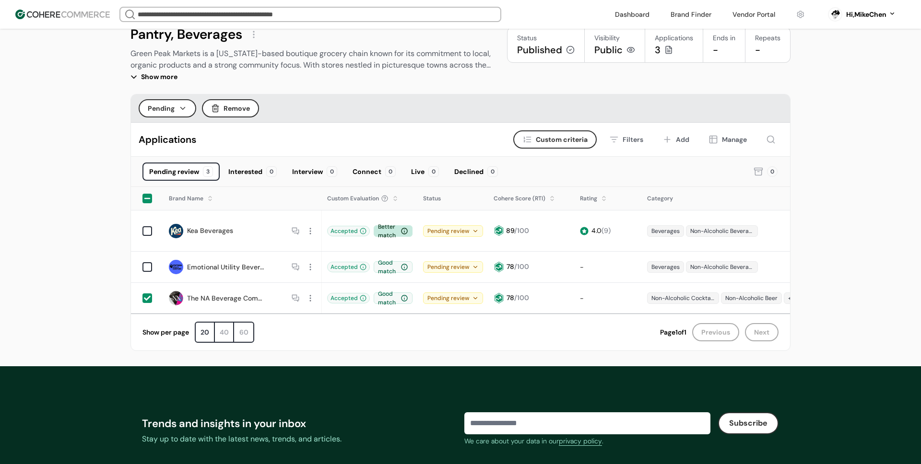
click at [144, 295] on icon at bounding box center [147, 298] width 7 height 7
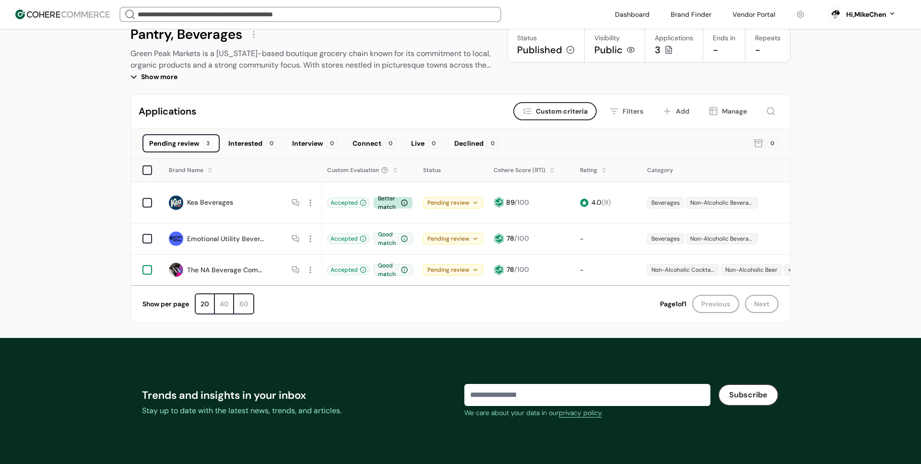
click at [147, 265] on div at bounding box center [147, 270] width 10 height 10
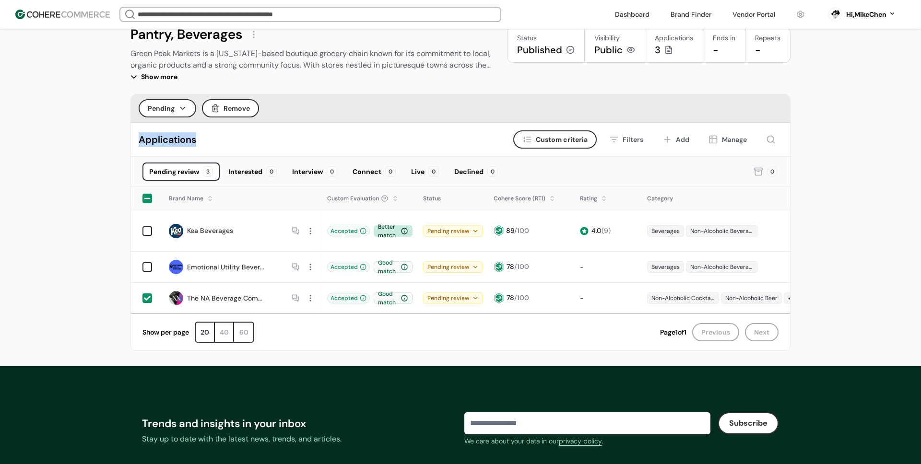
drag, startPoint x: 205, startPoint y: 139, endPoint x: 140, endPoint y: 141, distance: 64.8
click at [140, 141] on div "Applications Criteria Custom criteria Filters Add Manage" at bounding box center [460, 140] width 659 height 34
copy div "Applications"
click at [216, 226] on link "Kea Beverages" at bounding box center [210, 231] width 46 height 10
click at [563, 143] on span "Custom criteria" at bounding box center [562, 140] width 52 height 10
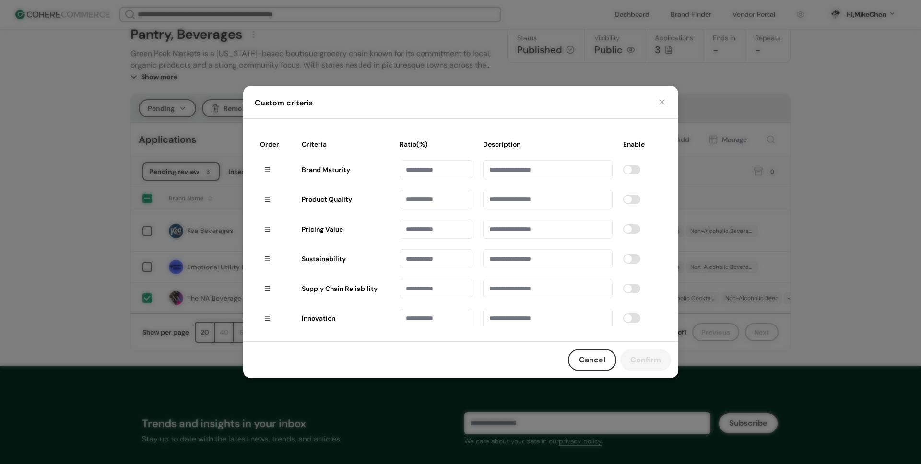
click at [405, 174] on input at bounding box center [436, 169] width 73 height 19
click at [426, 189] on div at bounding box center [436, 199] width 83 height 29
click at [510, 172] on input at bounding box center [547, 169] width 129 height 19
click at [635, 169] on span at bounding box center [631, 170] width 17 height 10
click at [637, 166] on span at bounding box center [636, 170] width 8 height 8
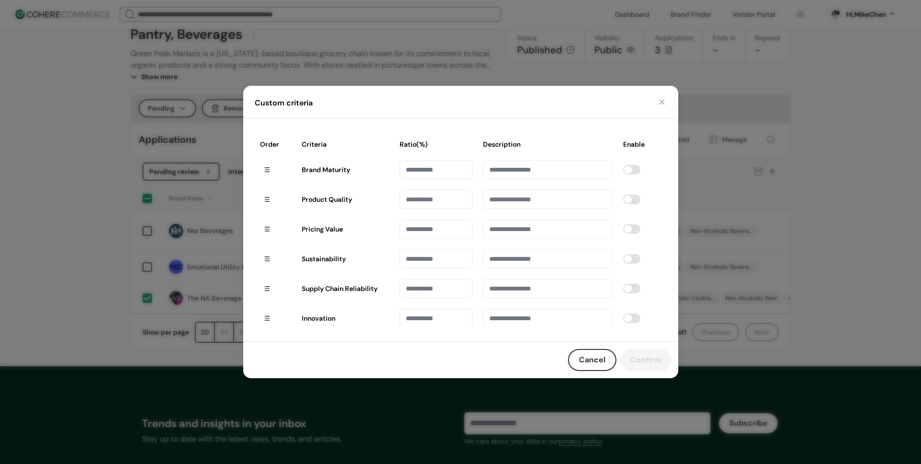
click at [662, 101] on button "button" at bounding box center [662, 102] width 10 height 10
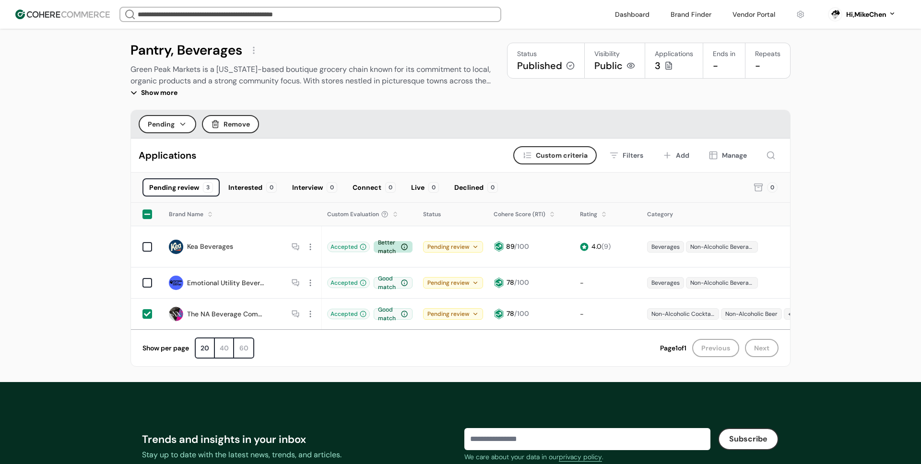
scroll to position [19, 0]
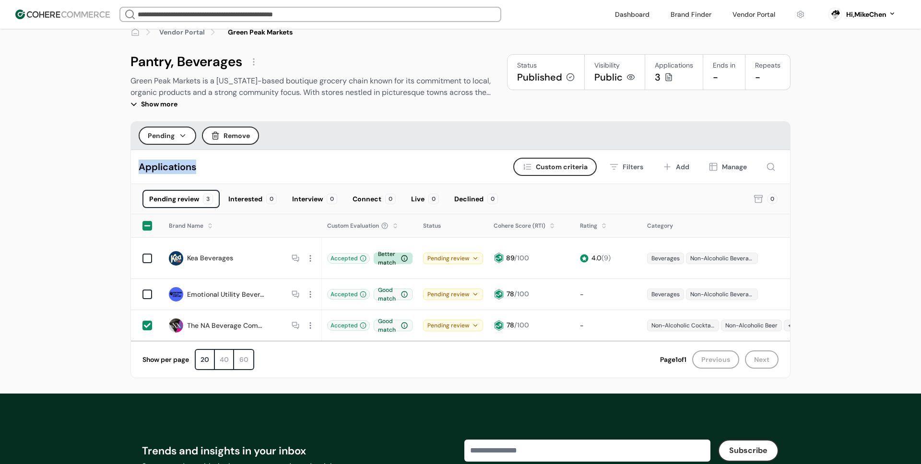
drag, startPoint x: 198, startPoint y: 167, endPoint x: 138, endPoint y: 167, distance: 59.5
click at [138, 167] on div "Applications Criteria Custom criteria Filters Add Manage" at bounding box center [460, 167] width 659 height 34
copy div "Applications"
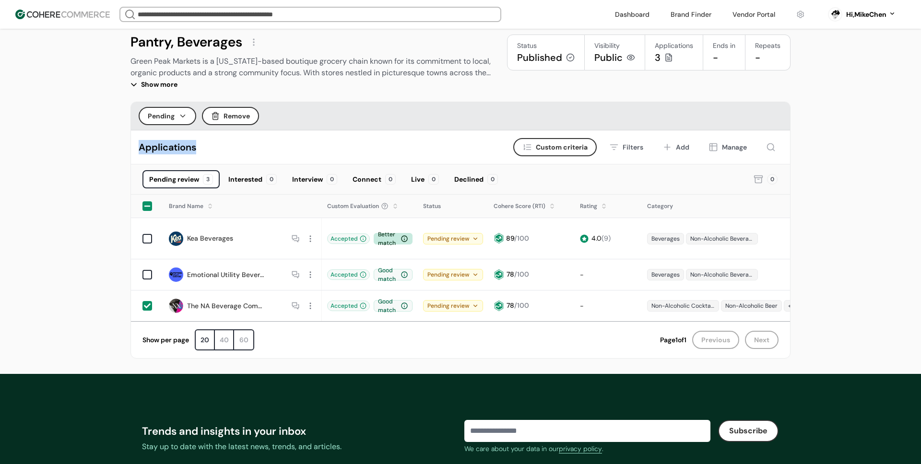
click at [311, 233] on div at bounding box center [310, 239] width 12 height 12
click at [149, 235] on div at bounding box center [147, 239] width 10 height 10
click at [147, 300] on div at bounding box center [147, 306] width 7 height 12
click at [259, 185] on div "Interested 0" at bounding box center [253, 179] width 62 height 18
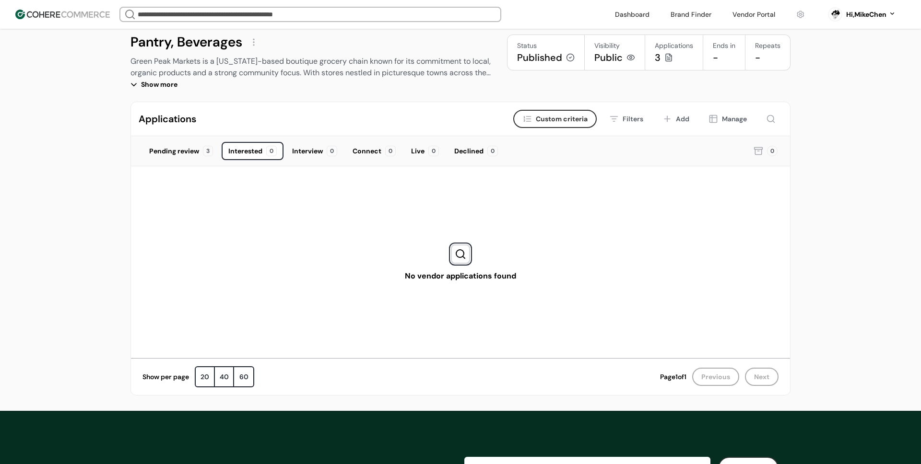
click at [191, 157] on div "Pending review 3" at bounding box center [180, 151] width 77 height 18
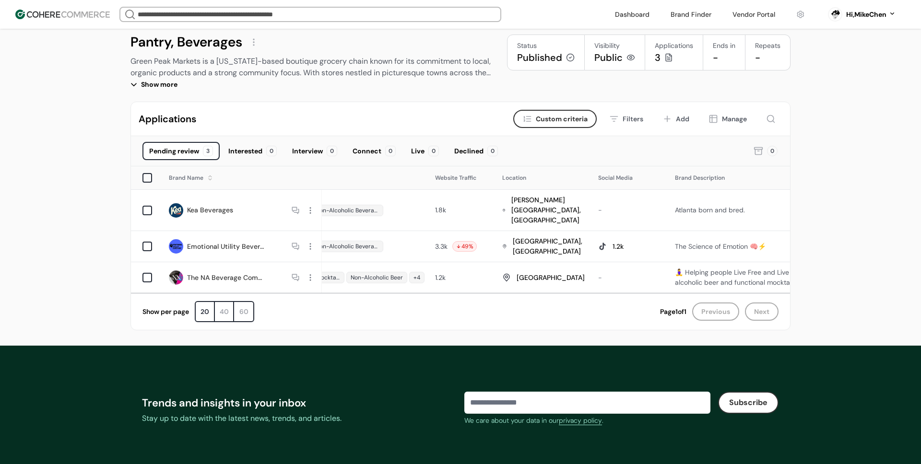
scroll to position [0, 306]
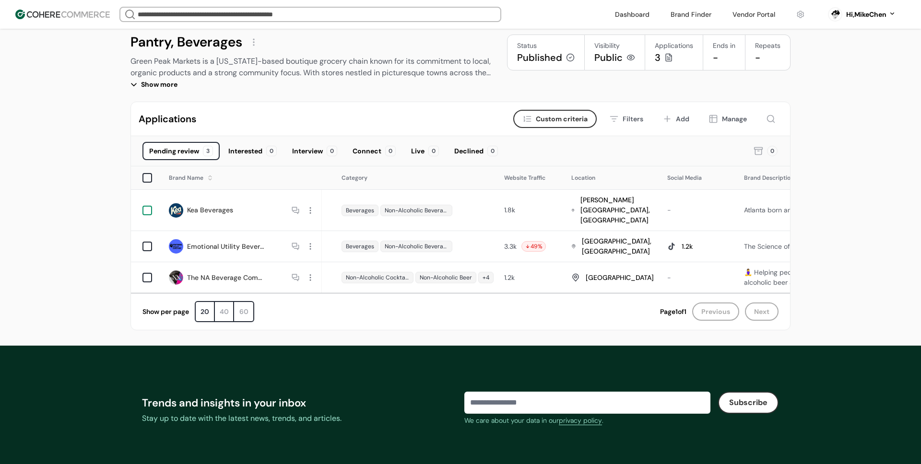
click at [149, 206] on div at bounding box center [147, 211] width 10 height 10
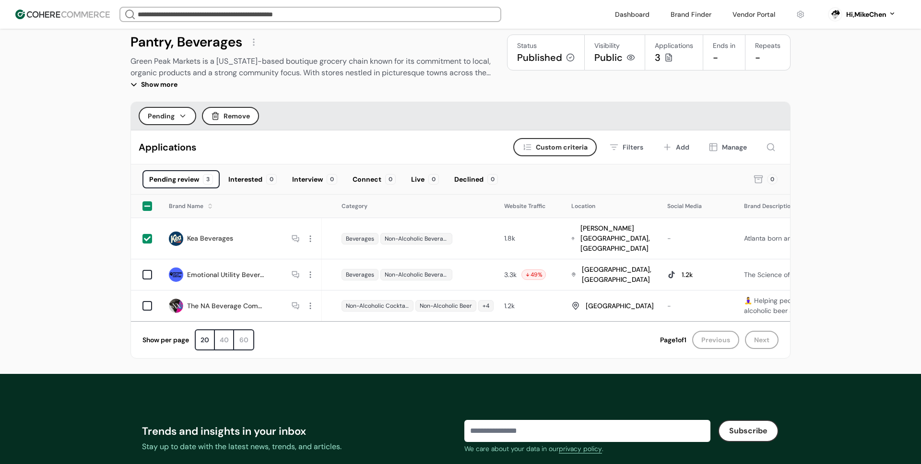
click at [146, 236] on icon at bounding box center [147, 239] width 7 height 7
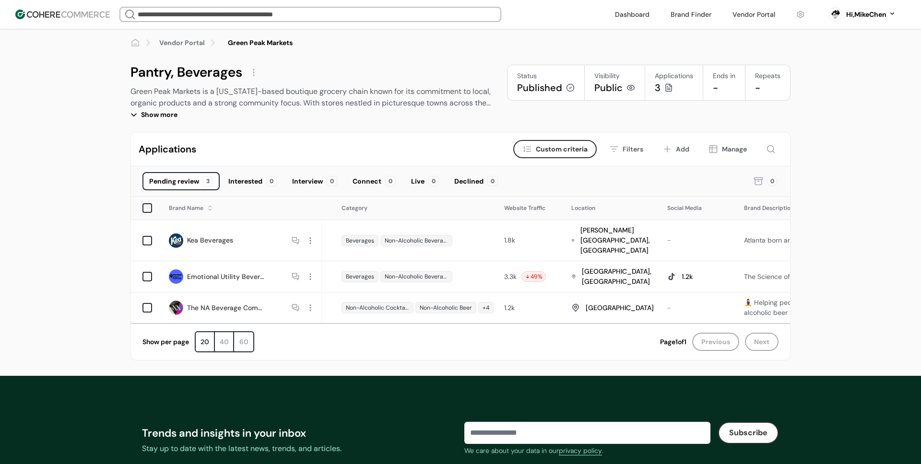
scroll to position [0, 0]
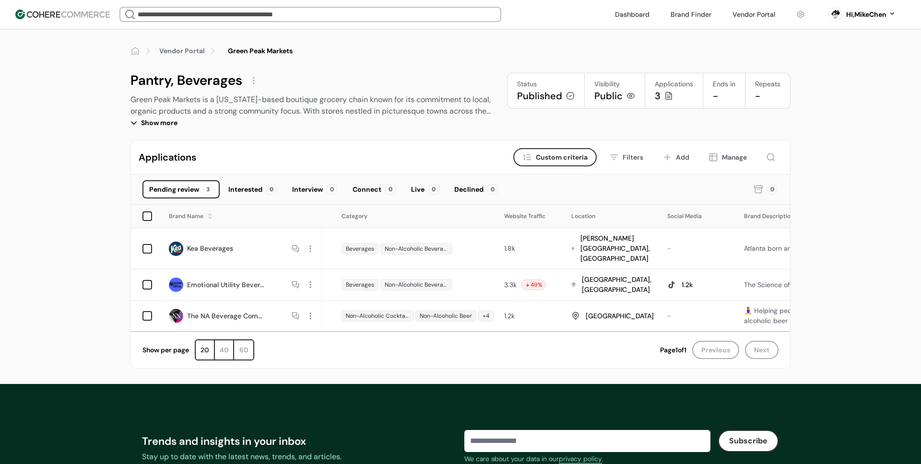
click at [228, 186] on div "Interested" at bounding box center [245, 190] width 34 height 10
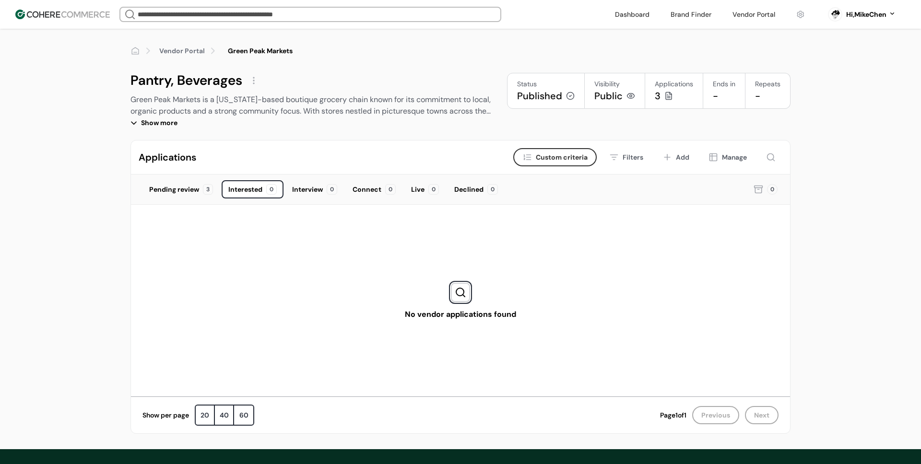
click at [174, 192] on div "Pending review" at bounding box center [174, 190] width 50 height 10
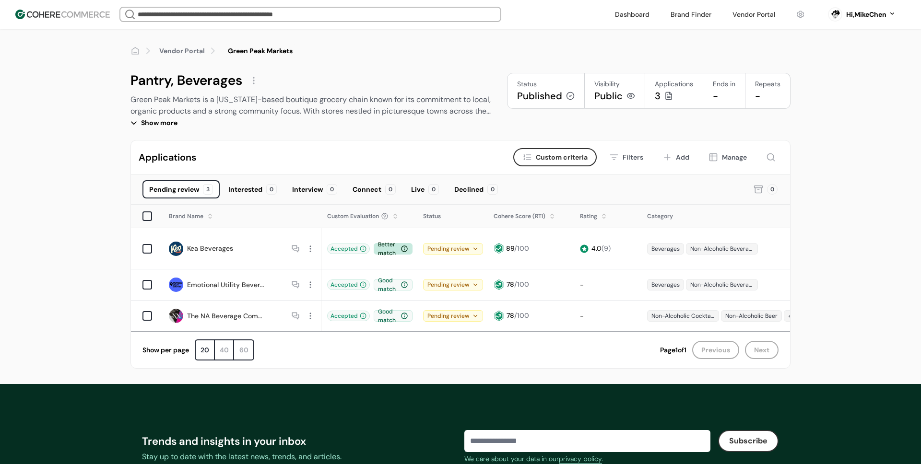
click at [308, 243] on div at bounding box center [310, 249] width 12 height 12
click at [346, 280] on div "View application" at bounding box center [345, 281] width 79 height 19
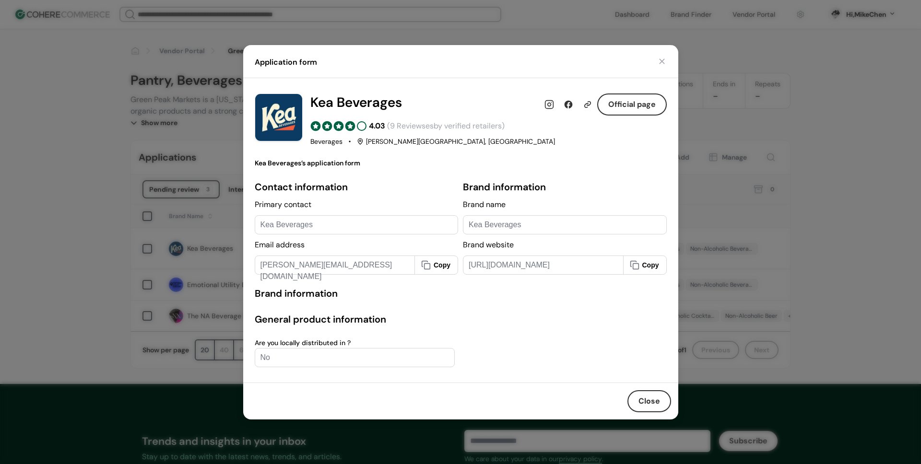
click at [570, 144] on div "Beverages Sandy Springs, GA" at bounding box center [488, 142] width 356 height 10
click at [351, 223] on div "Kea Beverages" at bounding box center [356, 225] width 192 height 12
click at [299, 228] on div "Kea Beverages" at bounding box center [356, 225] width 192 height 12
click at [510, 229] on div "Kea Beverages" at bounding box center [565, 225] width 192 height 12
click at [508, 261] on div "https://shop.keabev.com/" at bounding box center [543, 266] width 149 height 12
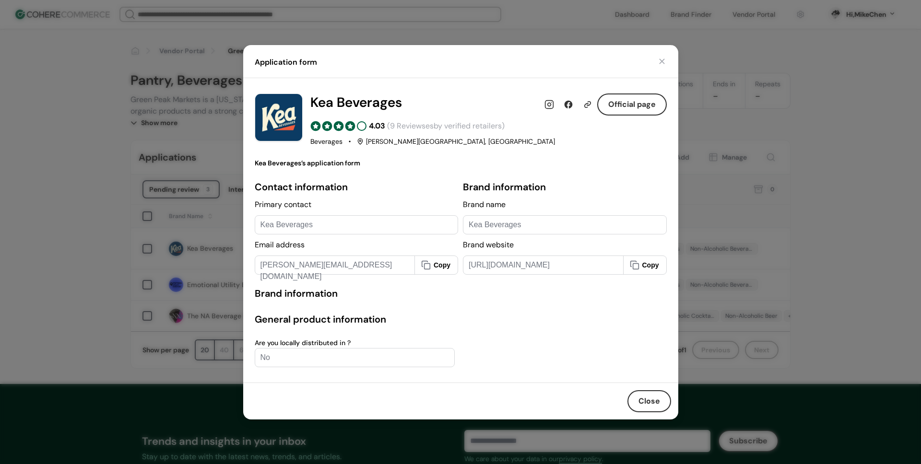
click at [314, 362] on div "No" at bounding box center [354, 358] width 189 height 12
click at [651, 394] on button "Close" at bounding box center [649, 401] width 44 height 22
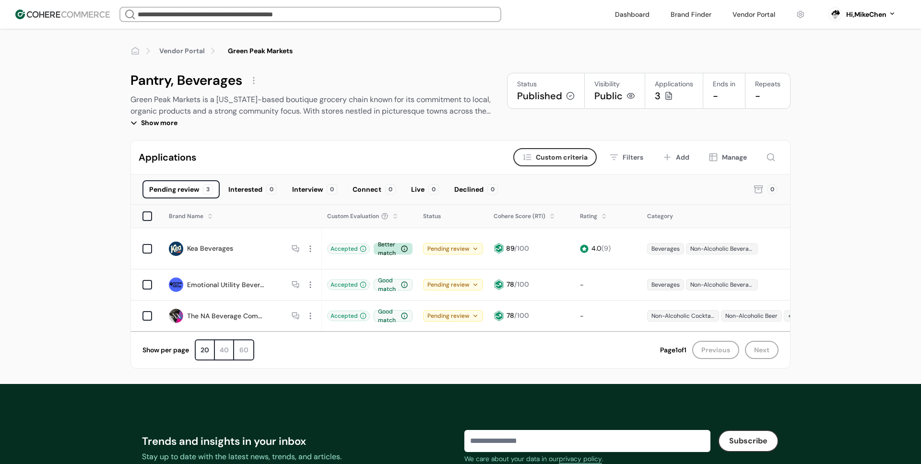
click at [72, 11] on img at bounding box center [62, 15] width 95 height 10
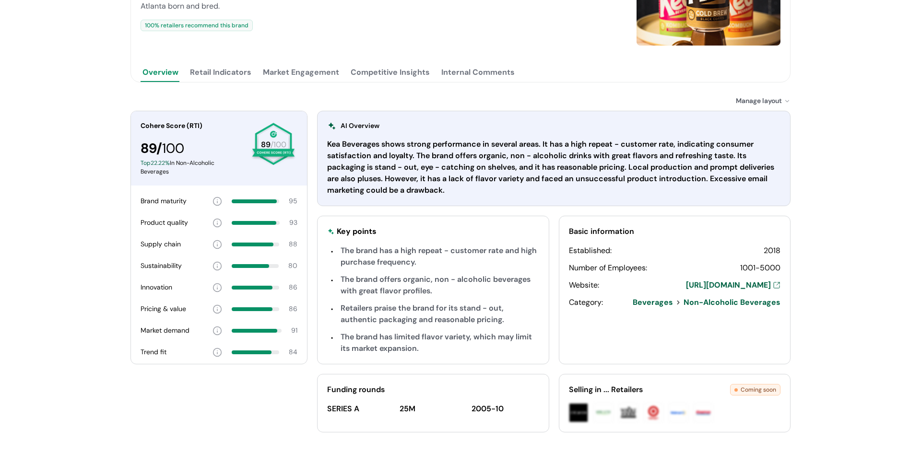
scroll to position [179, 0]
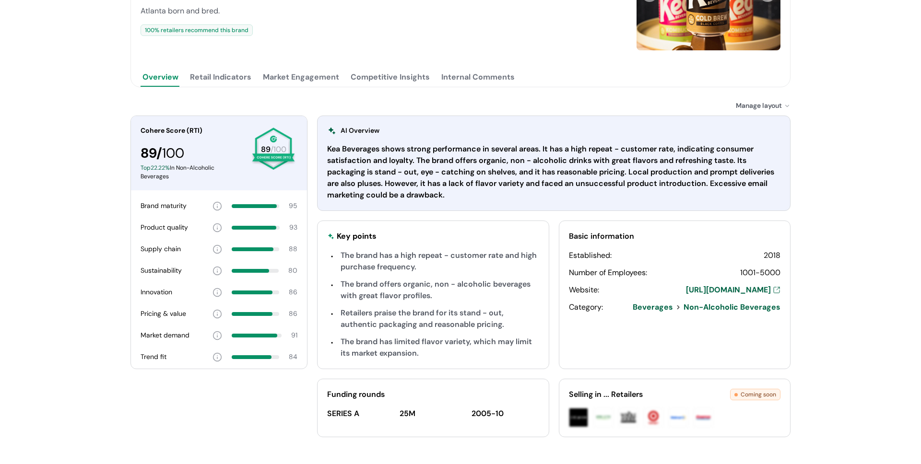
click at [221, 81] on button "Retail Indicators" at bounding box center [220, 77] width 65 height 19
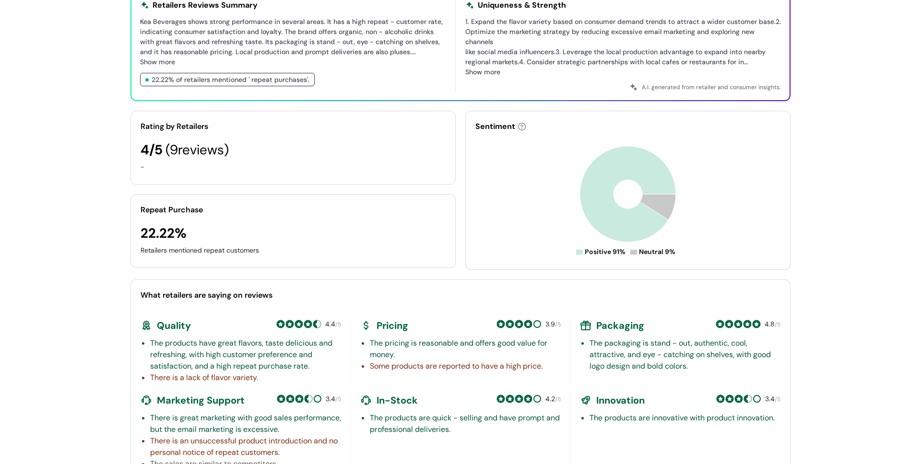
scroll to position [306, 0]
click at [192, 246] on div "Retailers mentioned repeat customers" at bounding box center [293, 250] width 305 height 10
click at [182, 245] on div "Retailers mentioned repeat customers" at bounding box center [293, 250] width 305 height 10
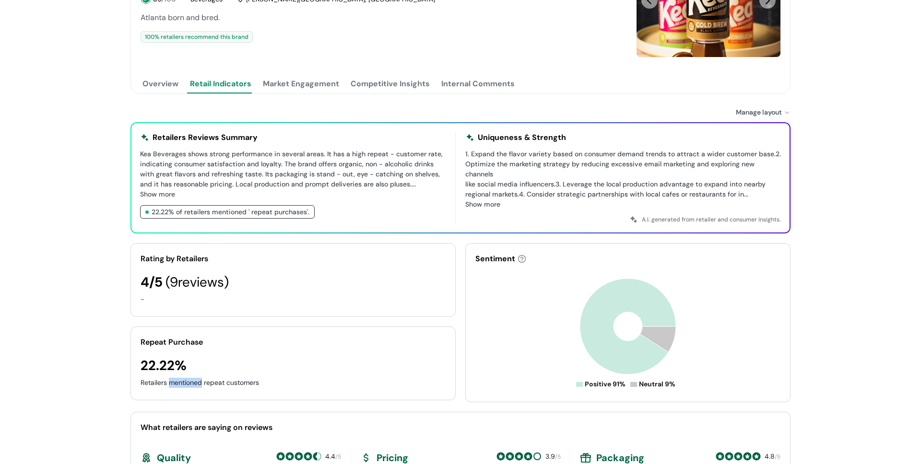
scroll to position [141, 0]
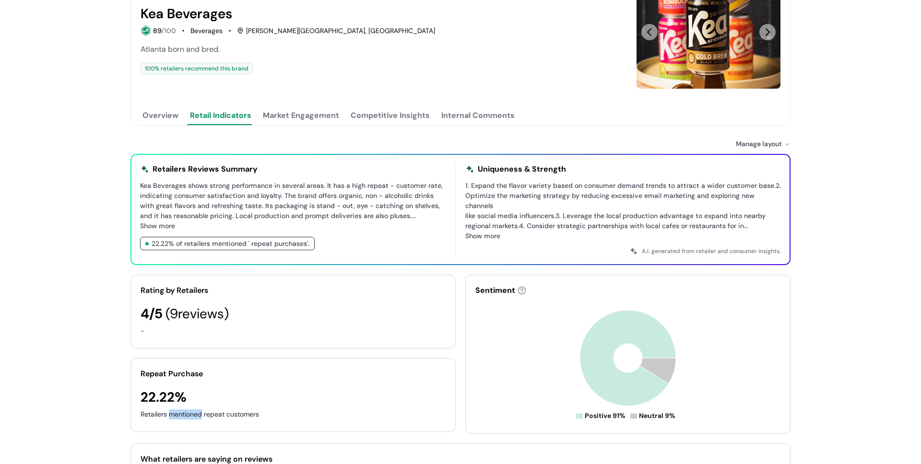
click at [290, 114] on button "Market Engagement" at bounding box center [301, 115] width 80 height 19
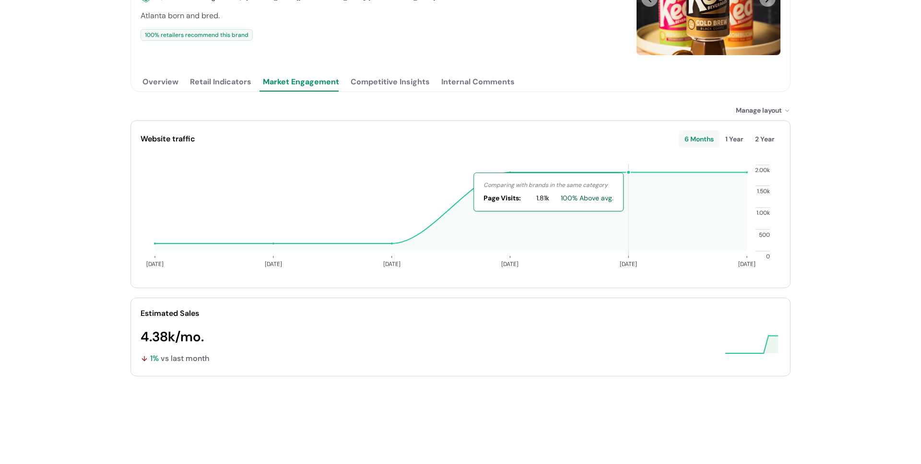
scroll to position [142, 0]
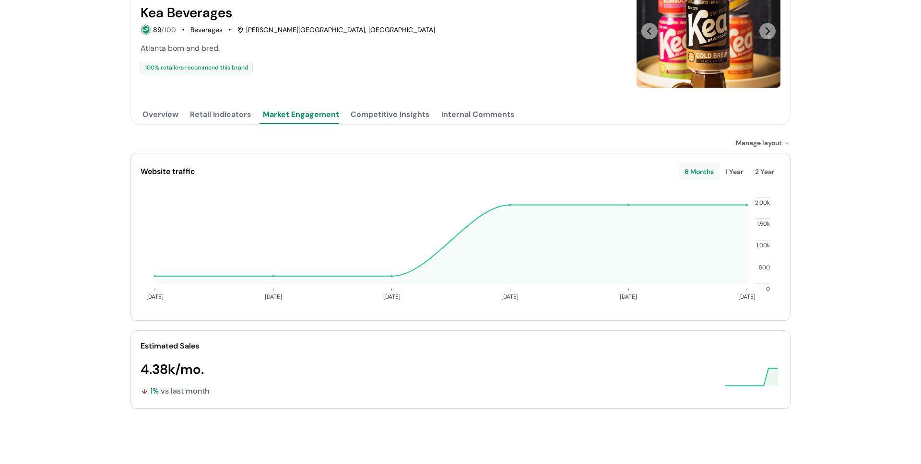
click at [740, 169] on div "1 Year" at bounding box center [735, 171] width 30 height 17
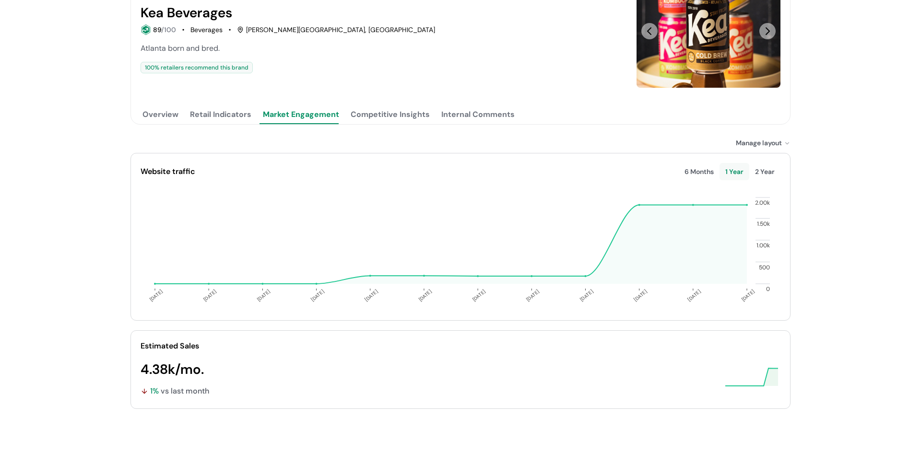
click at [760, 174] on div "2 Year" at bounding box center [764, 171] width 31 height 17
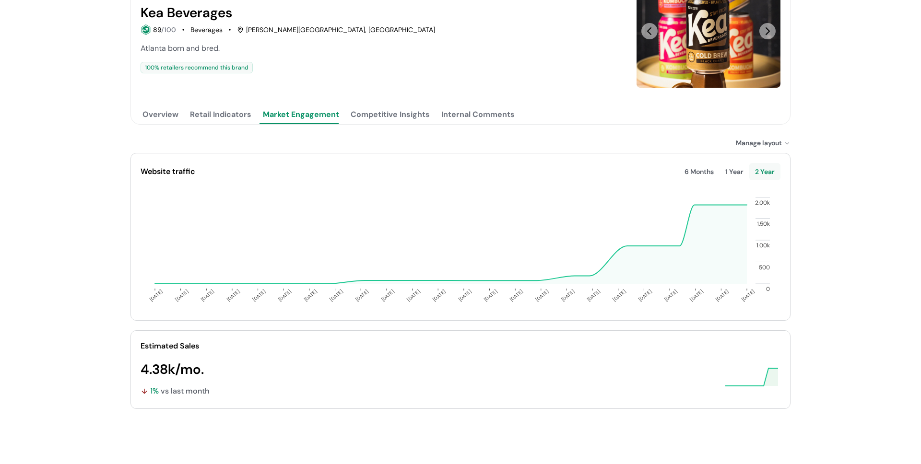
click at [705, 172] on div "6 Months" at bounding box center [699, 171] width 41 height 17
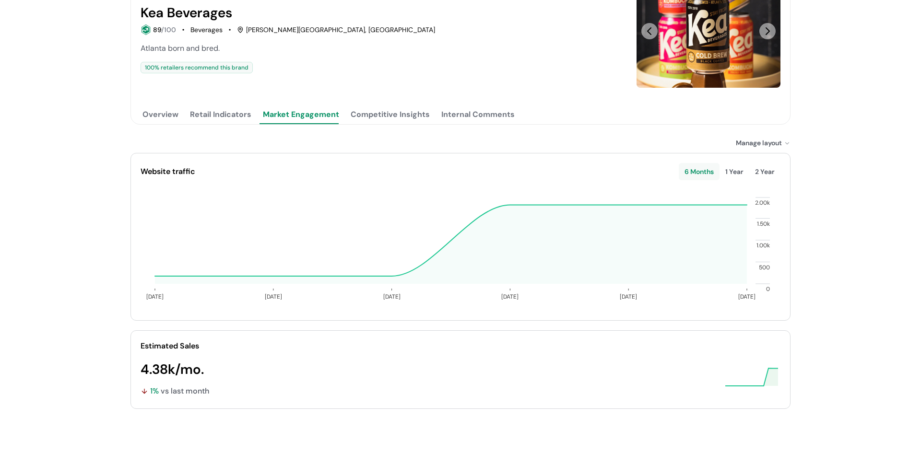
click at [766, 152] on div "Manage layout Manage layout New Product Launches Website traffic Social Media E…" at bounding box center [460, 318] width 660 height 360
click at [761, 147] on div "Manage layout" at bounding box center [763, 143] width 55 height 10
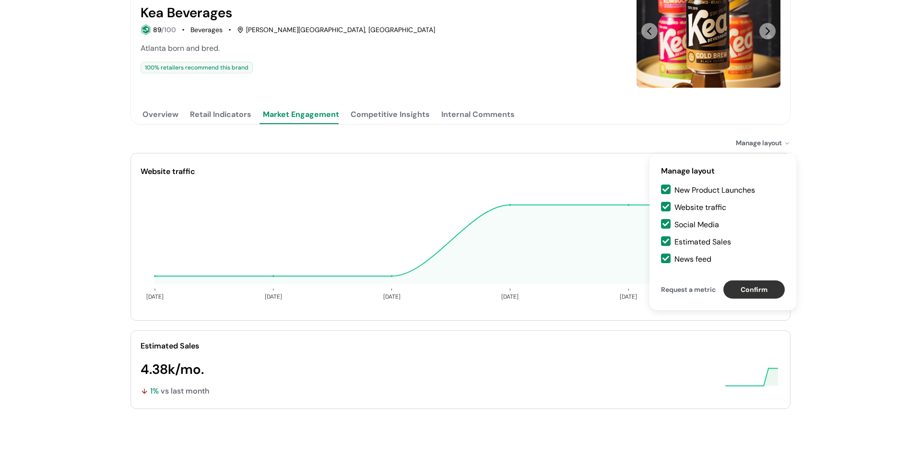
click at [570, 179] on div "Website traffic 6 Months 1 Year 2 Year" at bounding box center [461, 171] width 640 height 17
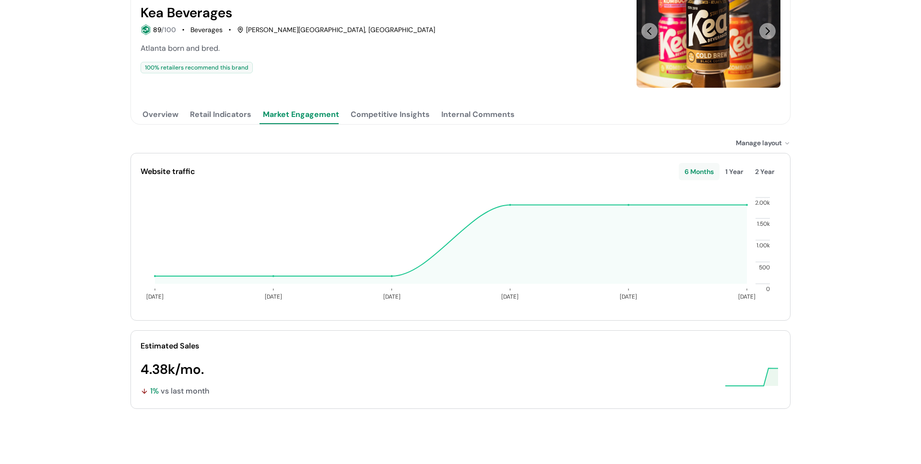
click at [391, 114] on button "Competitive Insights" at bounding box center [390, 114] width 83 height 19
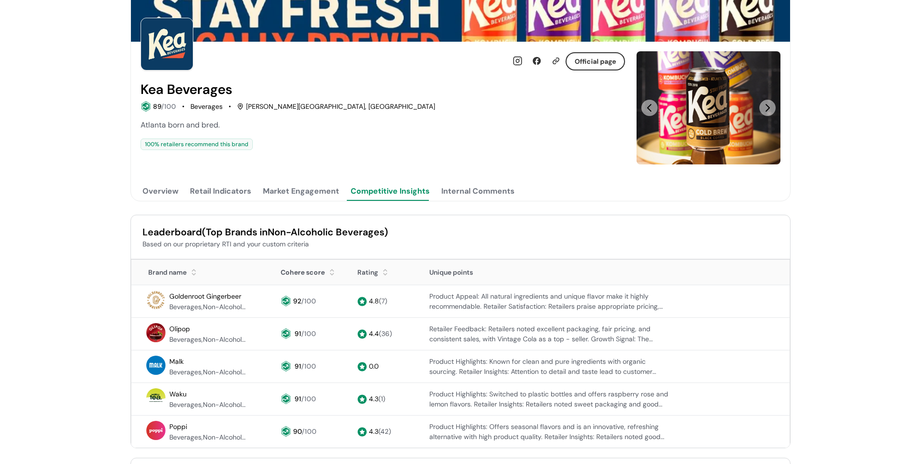
scroll to position [34, 0]
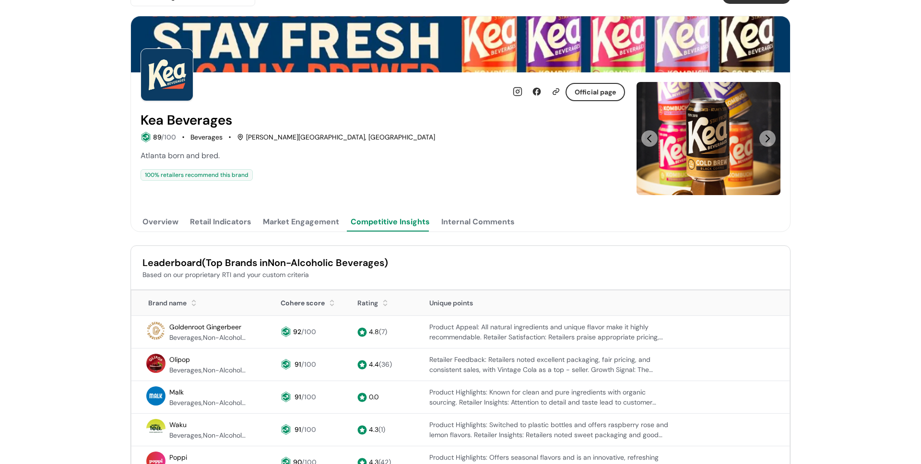
click at [482, 219] on div "Internal Comments" at bounding box center [477, 222] width 73 height 12
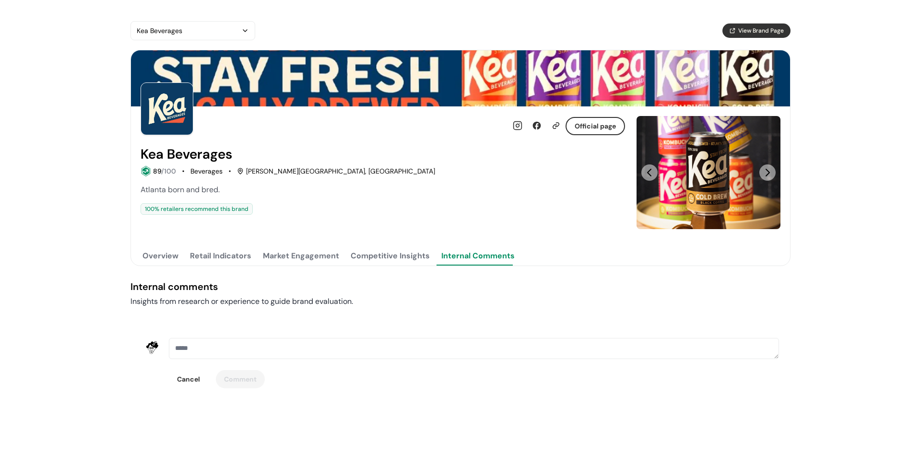
click at [229, 249] on button "Retail Indicators" at bounding box center [220, 256] width 65 height 19
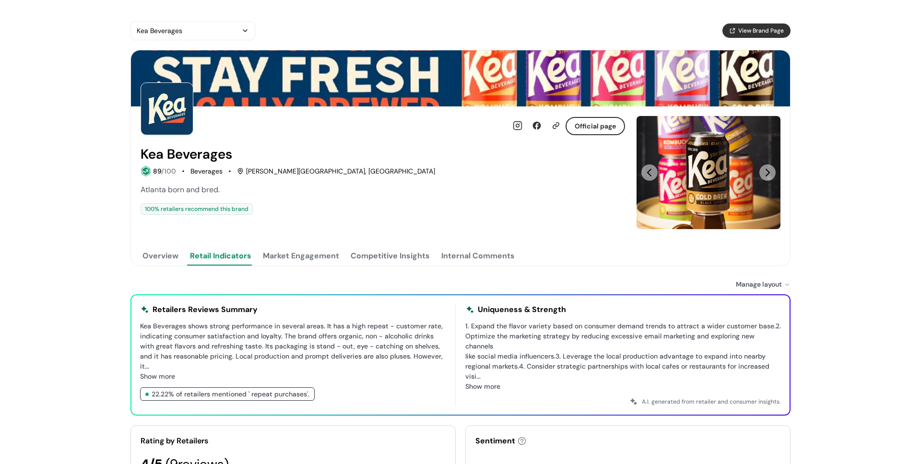
scroll to position [24, 0]
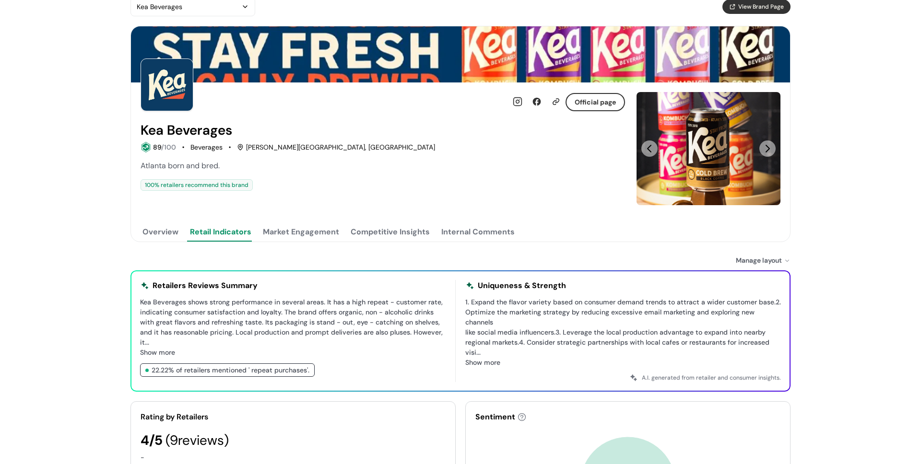
click at [175, 230] on button "Overview" at bounding box center [161, 232] width 40 height 19
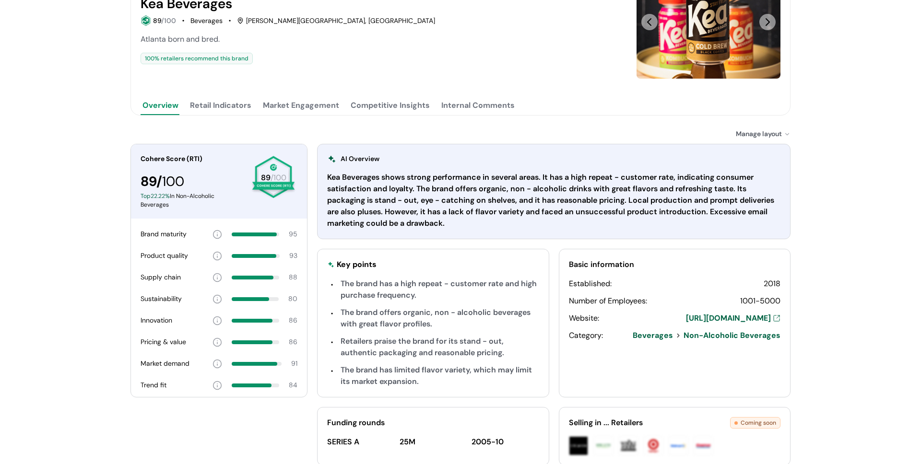
scroll to position [156, 0]
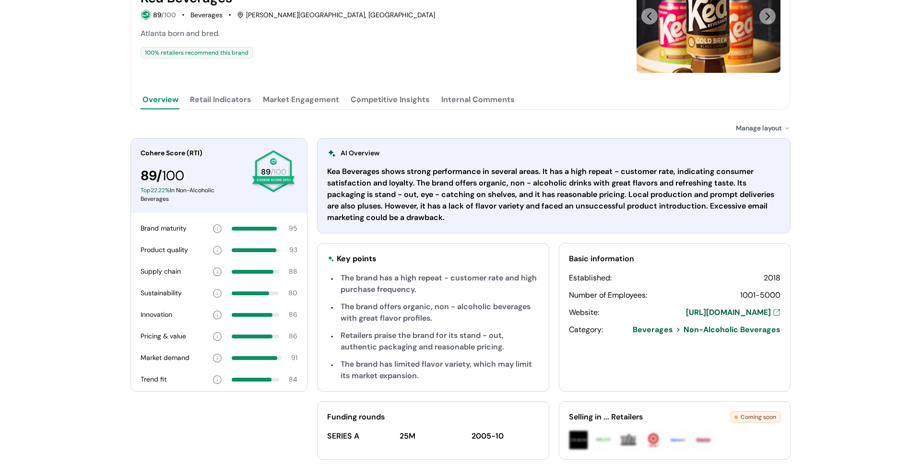
click at [229, 106] on button "Retail Indicators" at bounding box center [220, 99] width 65 height 19
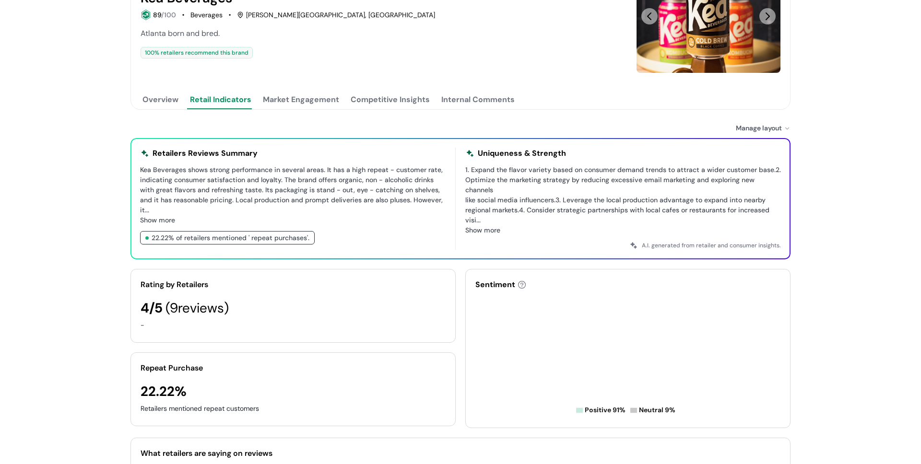
click at [316, 104] on button "Market Engagement" at bounding box center [301, 99] width 80 height 19
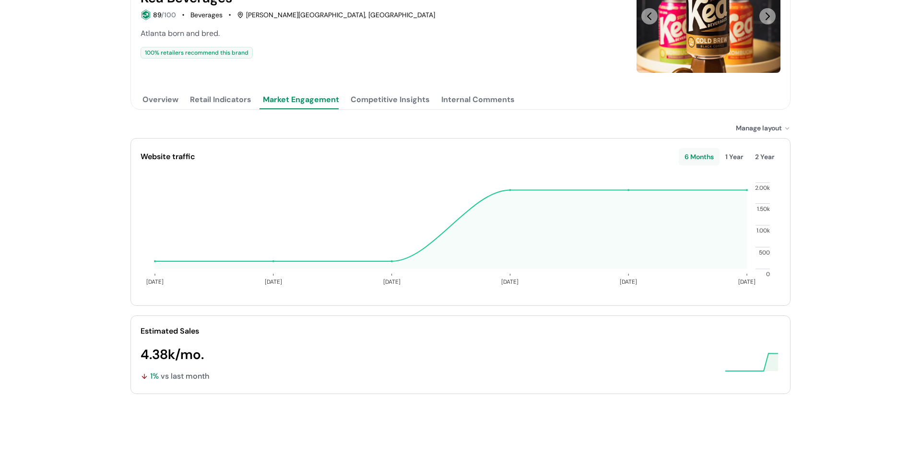
click at [399, 101] on button "Competitive Insights" at bounding box center [390, 99] width 83 height 19
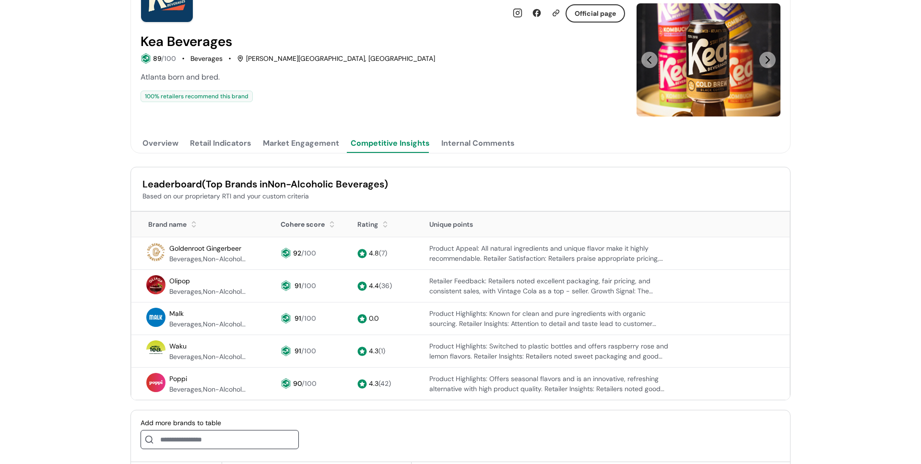
scroll to position [62, 0]
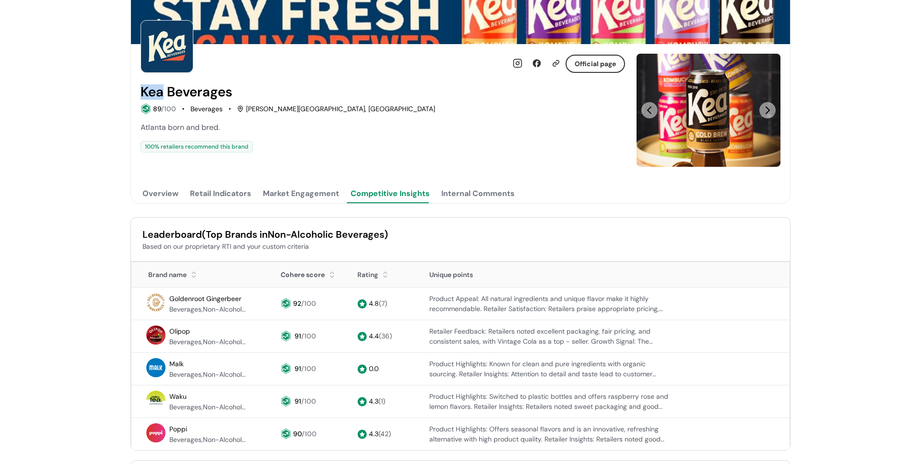
drag, startPoint x: 140, startPoint y: 91, endPoint x: 189, endPoint y: 86, distance: 49.7
click at [161, 92] on div "Official page [PERSON_NAME] 89 /100 Beverages [PERSON_NAME][GEOGRAPHIC_DATA], […" at bounding box center [460, 110] width 659 height 132
copy h2 "Kea"
click at [202, 99] on h2 "Kea Beverages" at bounding box center [187, 91] width 92 height 15
drag, startPoint x: 233, startPoint y: 93, endPoint x: 132, endPoint y: 94, distance: 101.2
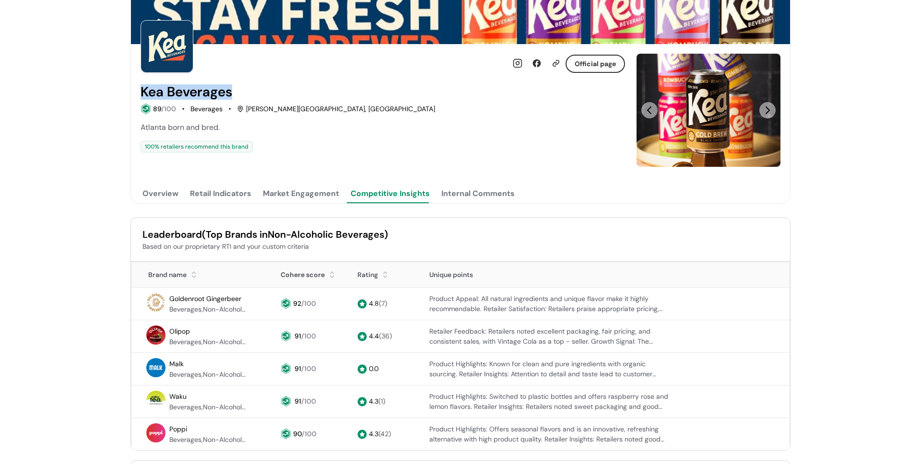
click at [132, 94] on div "Official page [PERSON_NAME] 89 /100 Beverages [PERSON_NAME][GEOGRAPHIC_DATA], […" at bounding box center [460, 110] width 659 height 132
copy h2 "Kea Beverages"
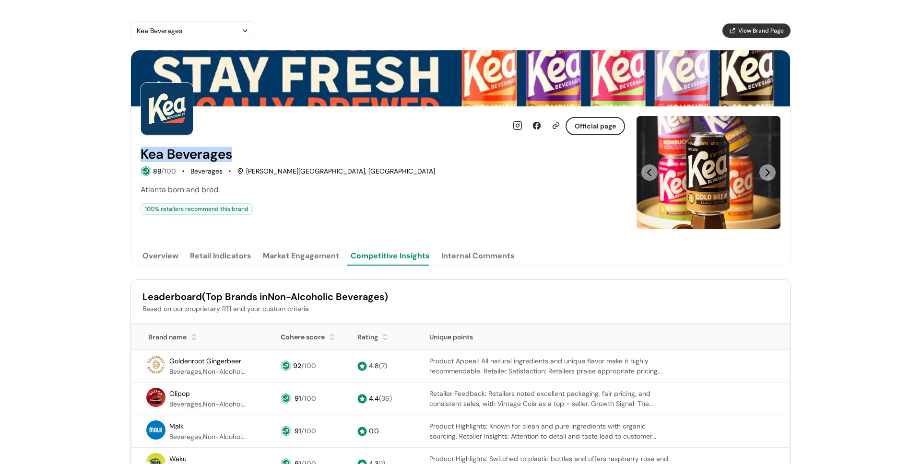
scroll to position [0, 0]
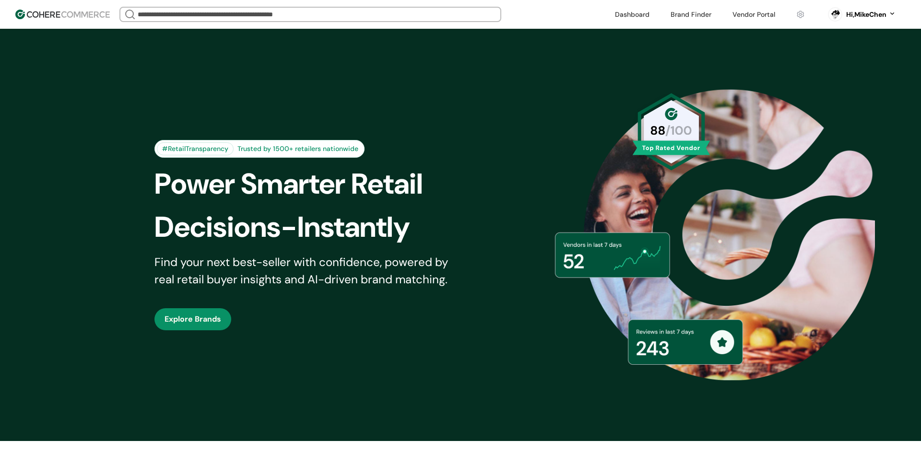
click at [208, 11] on input "search" at bounding box center [310, 14] width 349 height 13
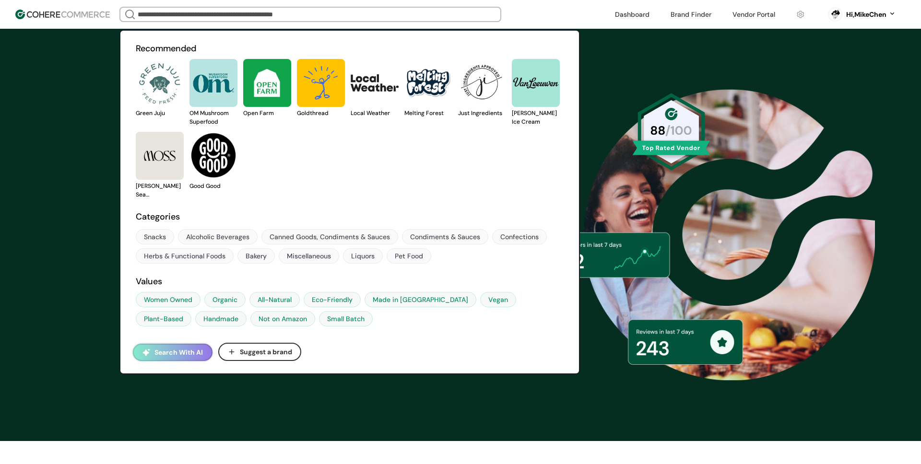
click at [170, 345] on button "Search With AI" at bounding box center [173, 352] width 80 height 17
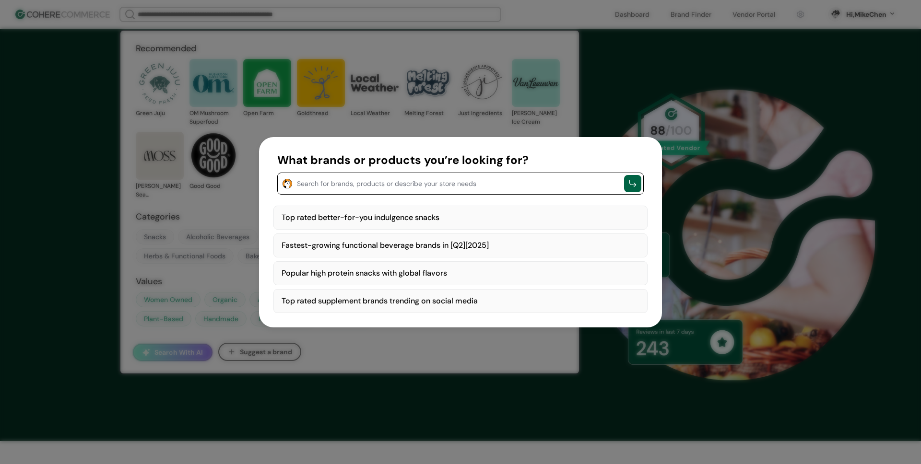
click at [358, 186] on textarea "button" at bounding box center [458, 183] width 322 height 12
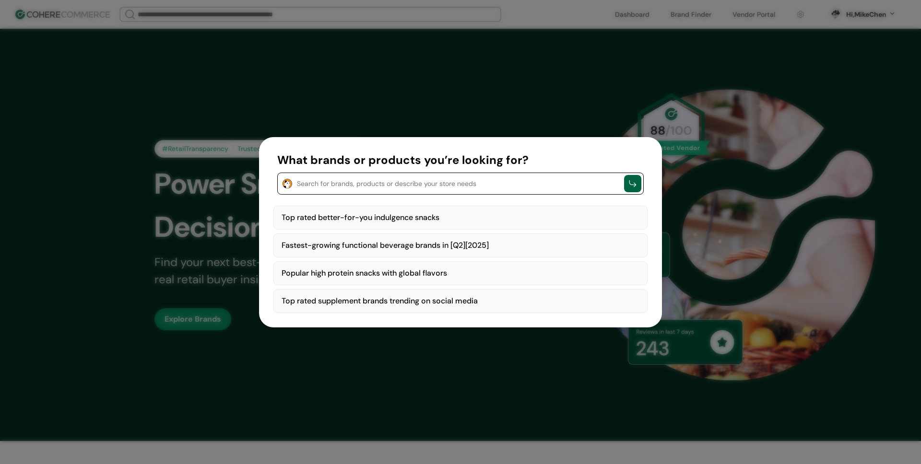
paste textarea "**********"
type textarea "**********"
click at [629, 189] on div "button" at bounding box center [632, 183] width 17 height 17
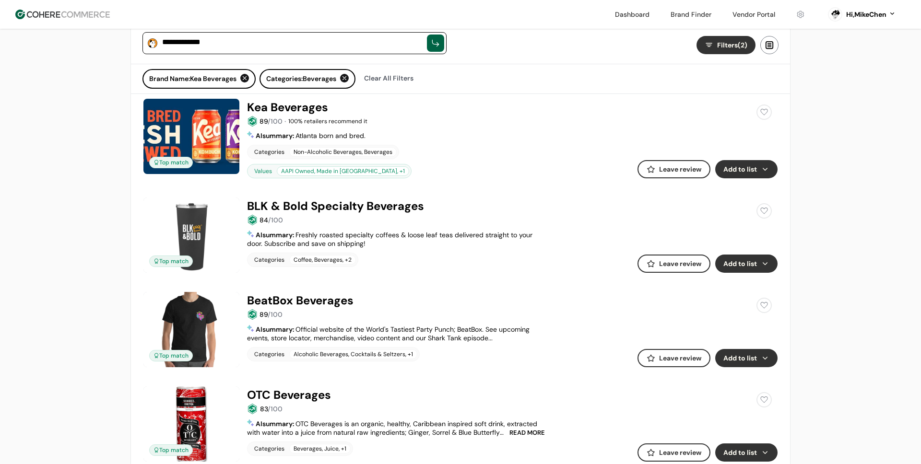
scroll to position [183, 0]
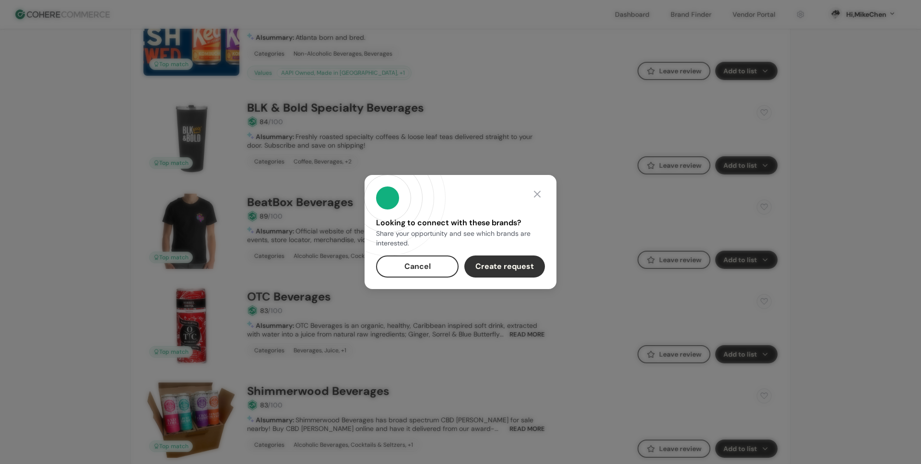
click at [438, 251] on div "Looking to connect with these brands? Share your opportunity and see which bran…" at bounding box center [461, 232] width 192 height 114
click at [437, 259] on button "Cancel" at bounding box center [417, 267] width 83 height 22
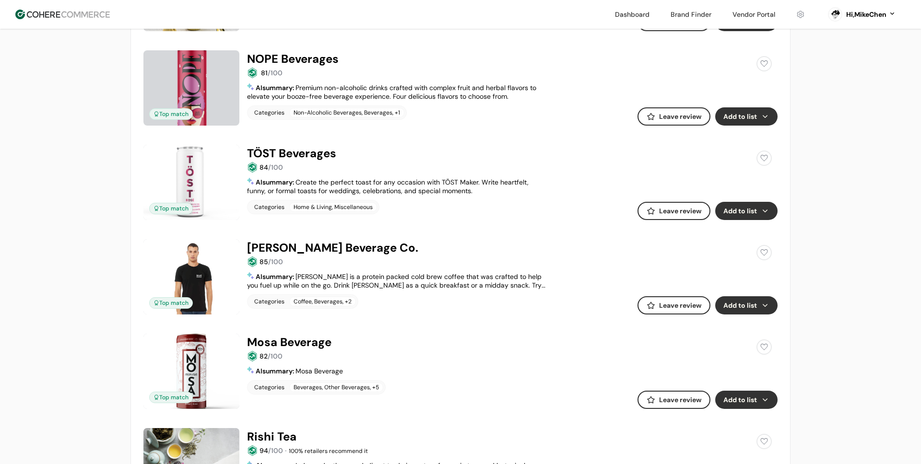
scroll to position [0, 0]
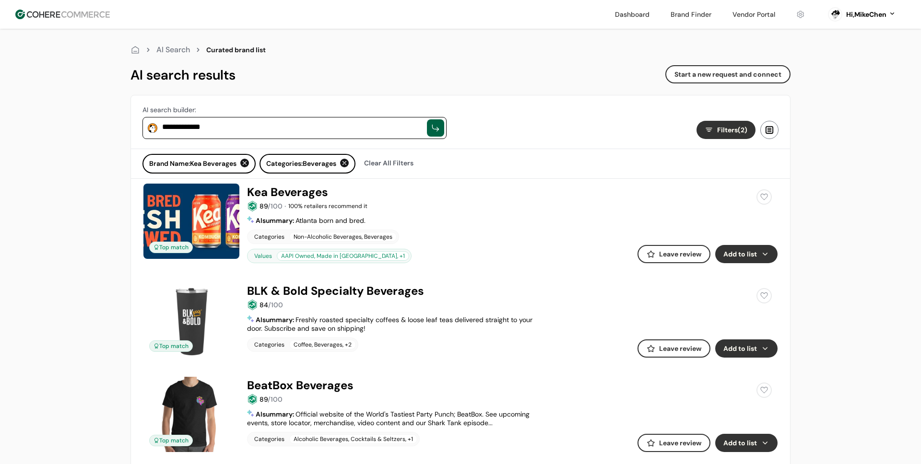
click at [276, 97] on div "**********" at bounding box center [294, 121] width 327 height 53
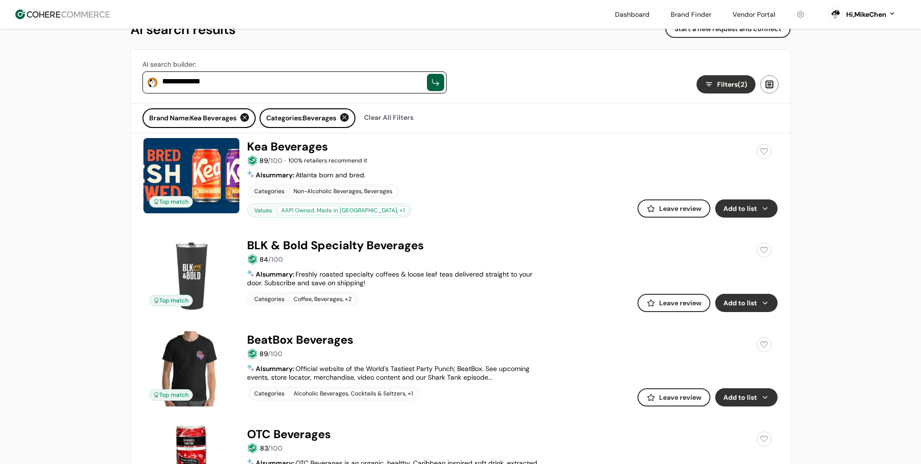
scroll to position [90, 0]
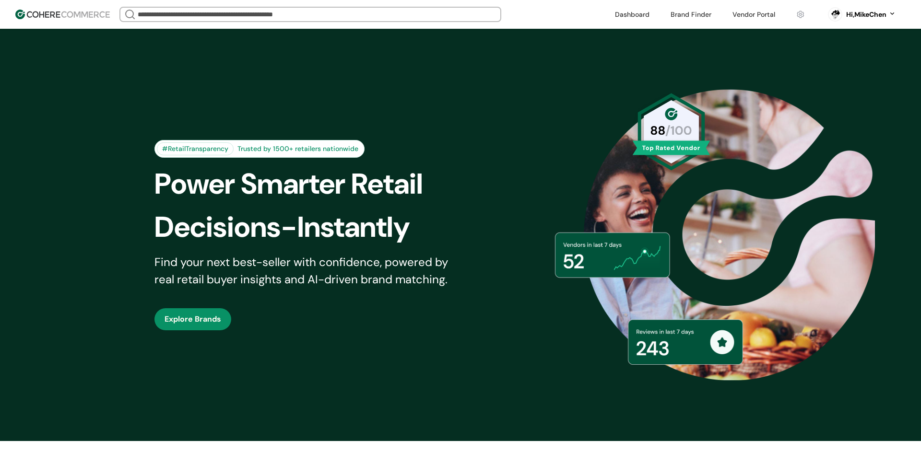
click at [744, 16] on link at bounding box center [754, 14] width 54 height 14
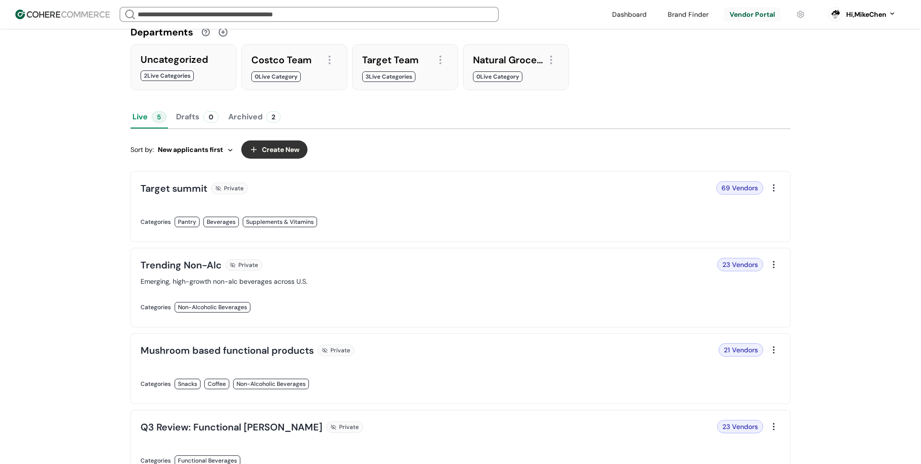
scroll to position [85, 0]
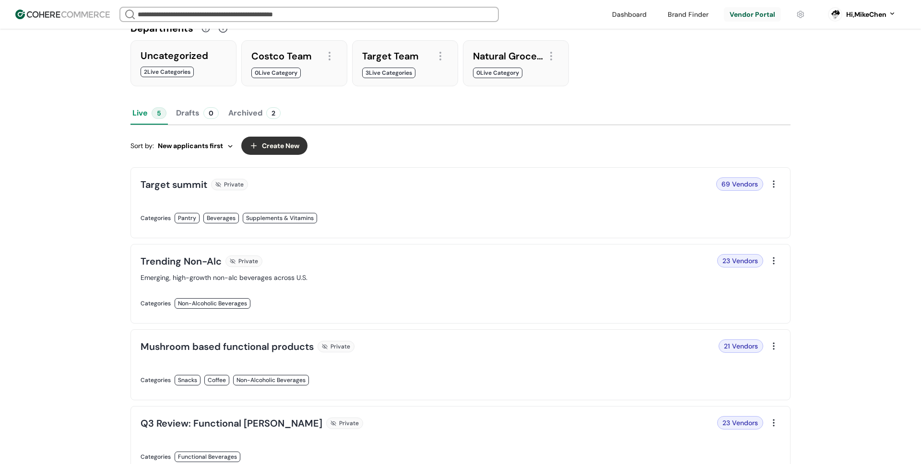
click at [181, 228] on link at bounding box center [298, 228] width 314 height 0
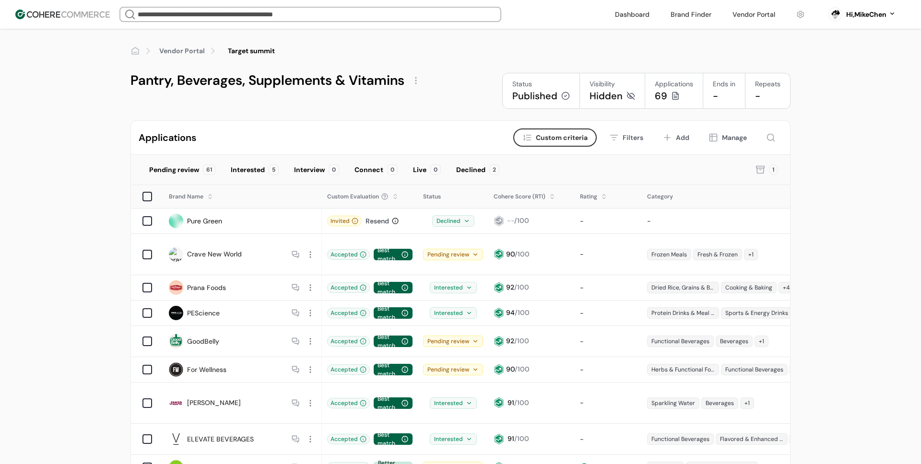
click at [341, 223] on div "Invited" at bounding box center [344, 221] width 35 height 11
click at [358, 249] on div "Accepted" at bounding box center [348, 254] width 43 height 11
click at [399, 249] on div "Best match" at bounding box center [393, 255] width 39 height 12
click at [366, 249] on div "Accepted" at bounding box center [348, 254] width 43 height 11
click at [466, 218] on icon at bounding box center [466, 221] width 7 height 7
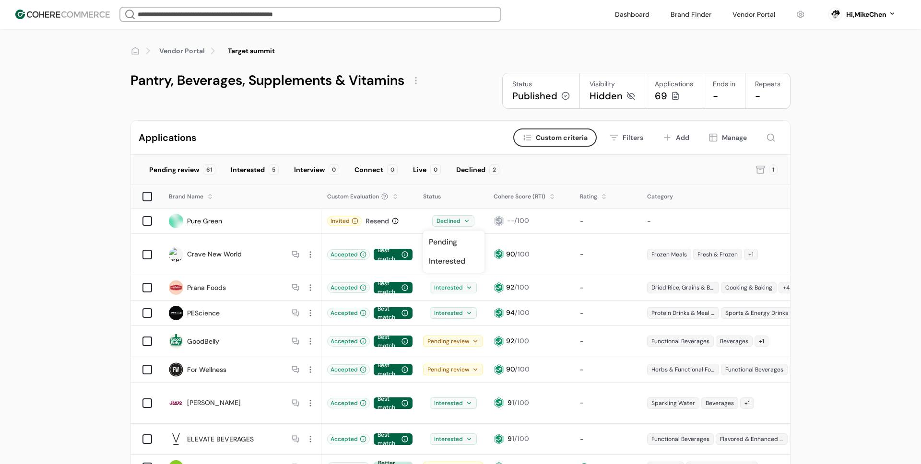
click at [459, 227] on div "Declined" at bounding box center [453, 221] width 70 height 21
click at [458, 225] on div "Declined" at bounding box center [453, 221] width 42 height 12
click at [461, 225] on div "Declined" at bounding box center [453, 221] width 42 height 12
click at [462, 282] on div "Interested" at bounding box center [453, 288] width 47 height 12
click at [461, 282] on div "Interested" at bounding box center [453, 288] width 47 height 12
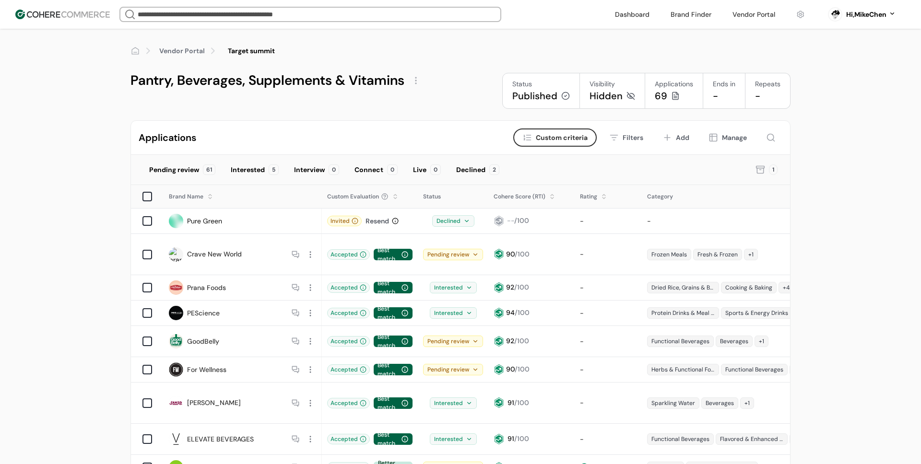
click at [456, 223] on div "Declined" at bounding box center [453, 221] width 42 height 12
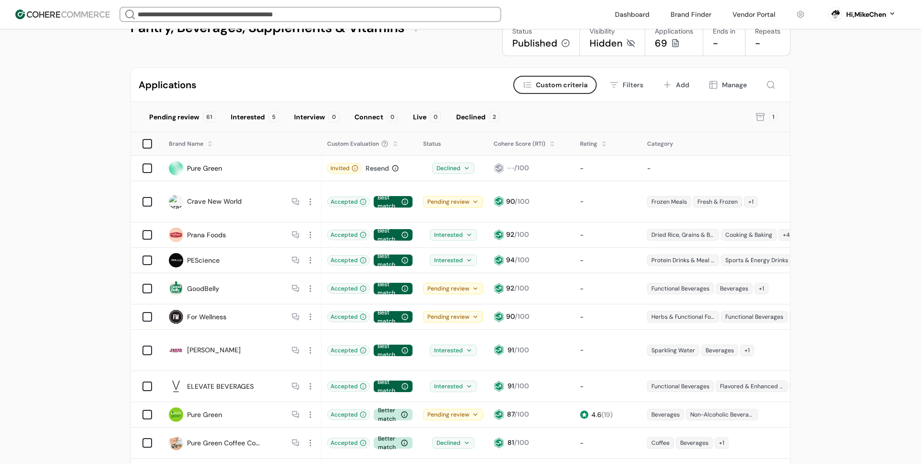
scroll to position [33, 0]
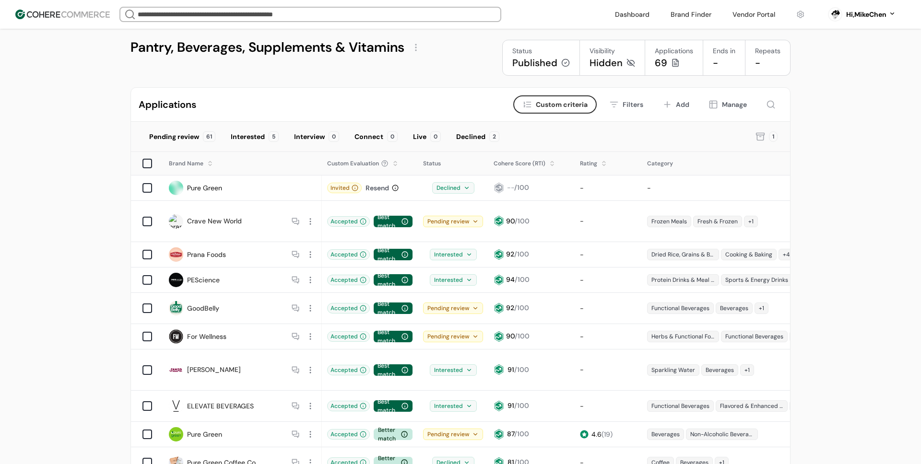
click at [460, 249] on div "Interested" at bounding box center [453, 255] width 47 height 12
click at [453, 249] on div "Interested" at bounding box center [453, 255] width 47 height 12
click at [464, 189] on icon at bounding box center [466, 188] width 7 height 7
click at [453, 189] on div "Declined" at bounding box center [453, 188] width 42 height 12
click at [454, 189] on div "Declined" at bounding box center [453, 188] width 42 height 12
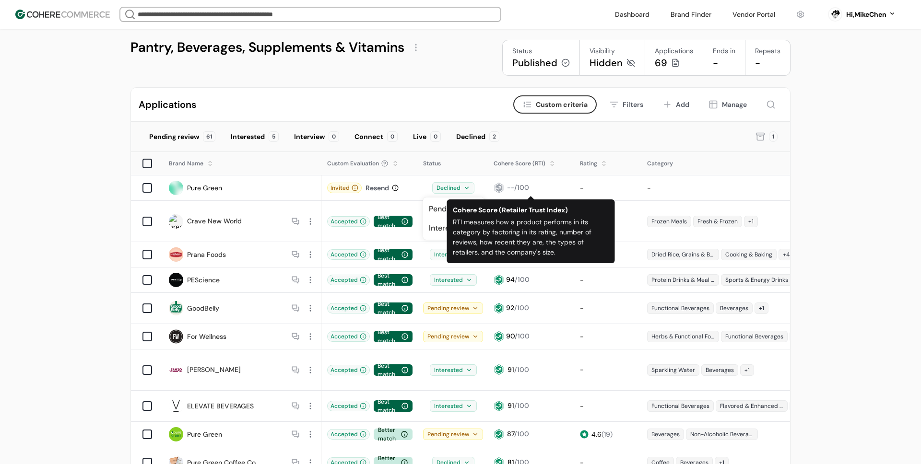
click at [481, 139] on div "Declined" at bounding box center [470, 137] width 29 height 10
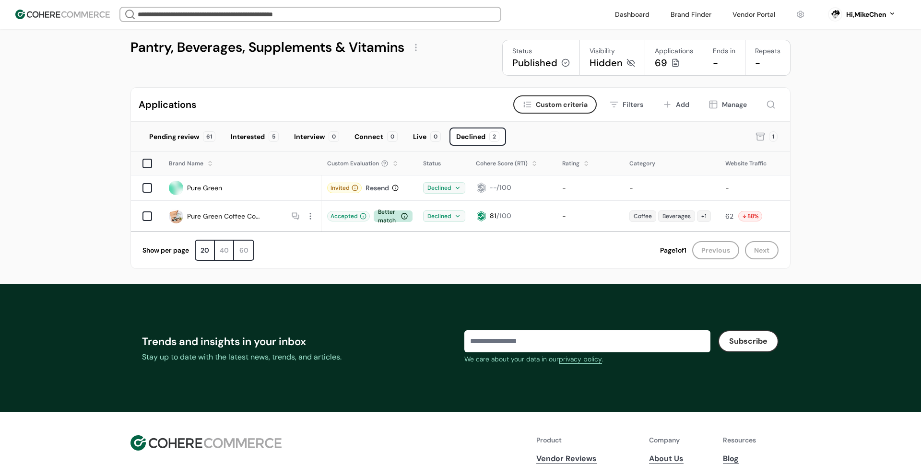
click at [774, 137] on div "1" at bounding box center [773, 136] width 9 height 11
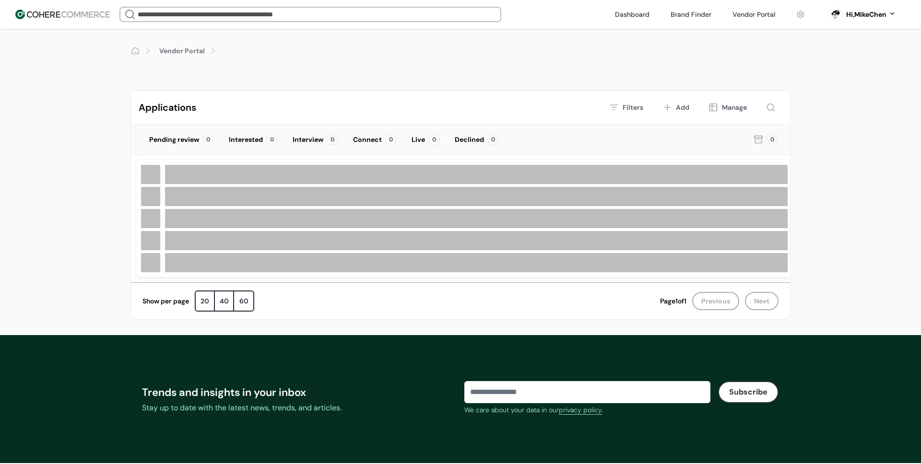
scroll to position [33, 0]
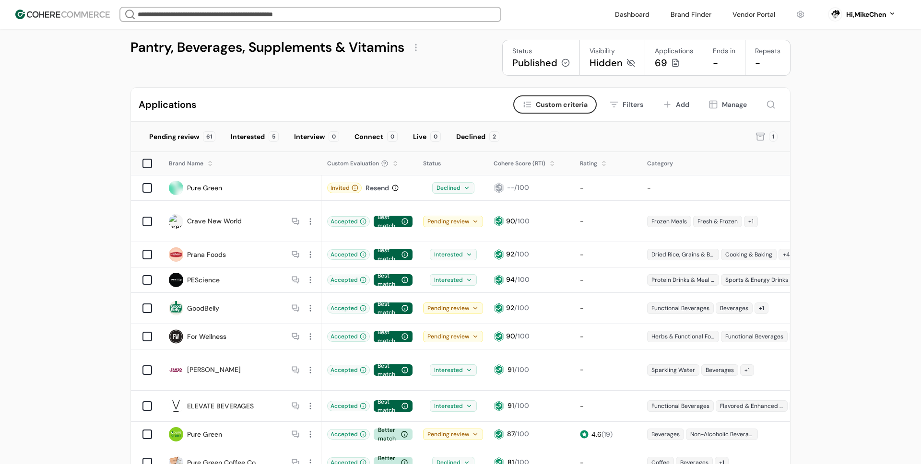
click at [471, 111] on div "Applications Criteria Custom criteria Filters Add Manage" at bounding box center [460, 105] width 659 height 34
click at [477, 129] on div "Declined 2" at bounding box center [477, 137] width 57 height 18
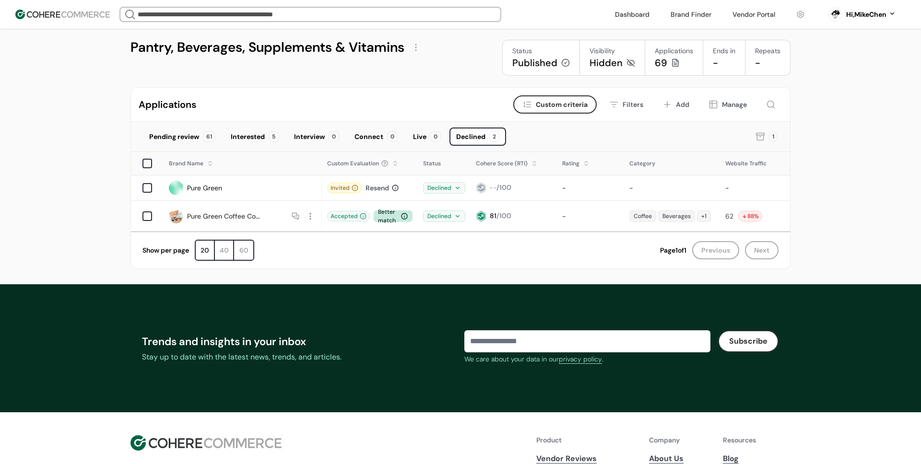
click at [537, 143] on div "Pending review 61 Interested 5 Interview 0 Connect 0 Live 0 Declined 2" at bounding box center [442, 137] width 601 height 18
click at [440, 189] on div "Declined" at bounding box center [444, 188] width 42 height 12
